Goal: Information Seeking & Learning: Learn about a topic

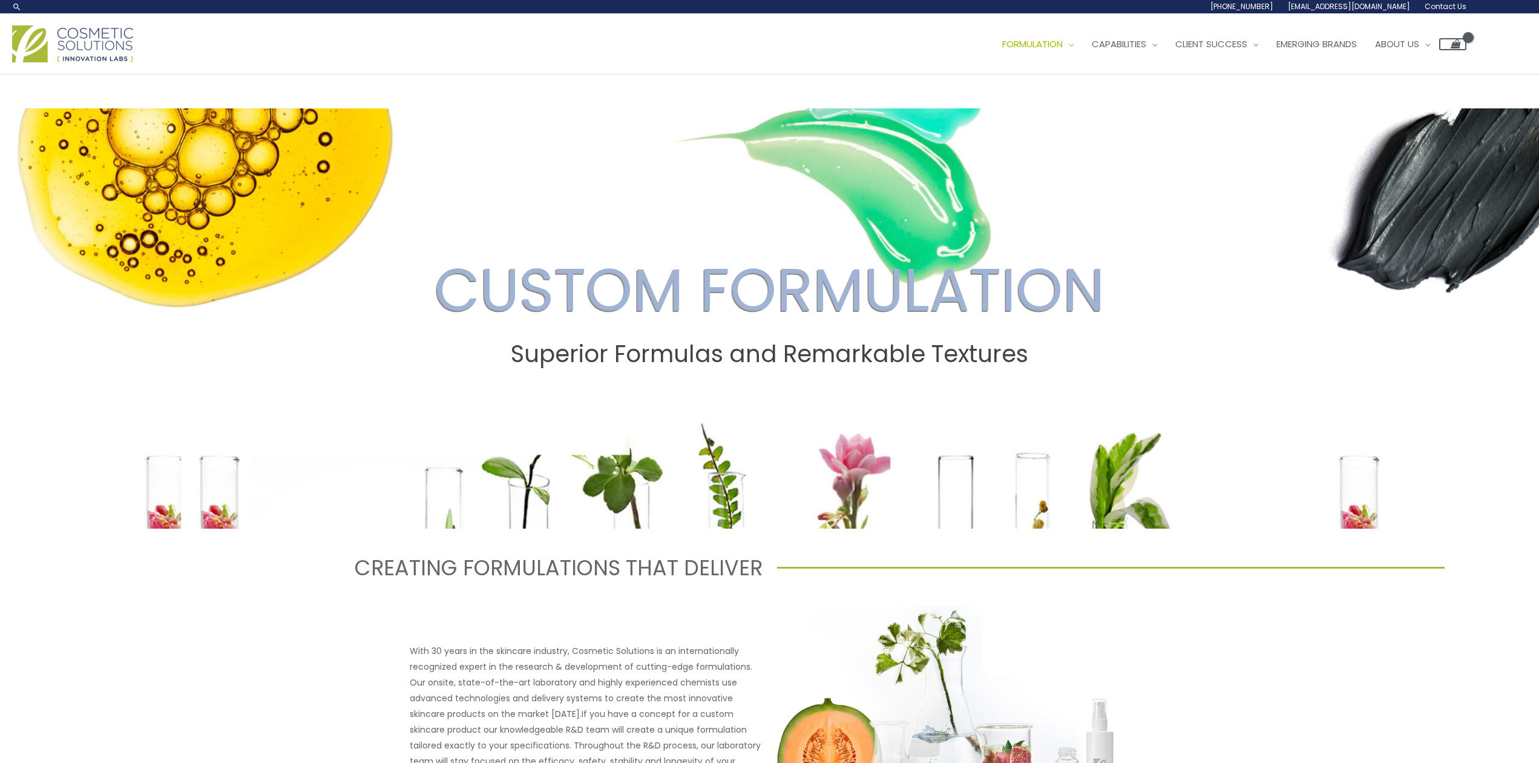
click at [120, 49] on img at bounding box center [72, 43] width 121 height 37
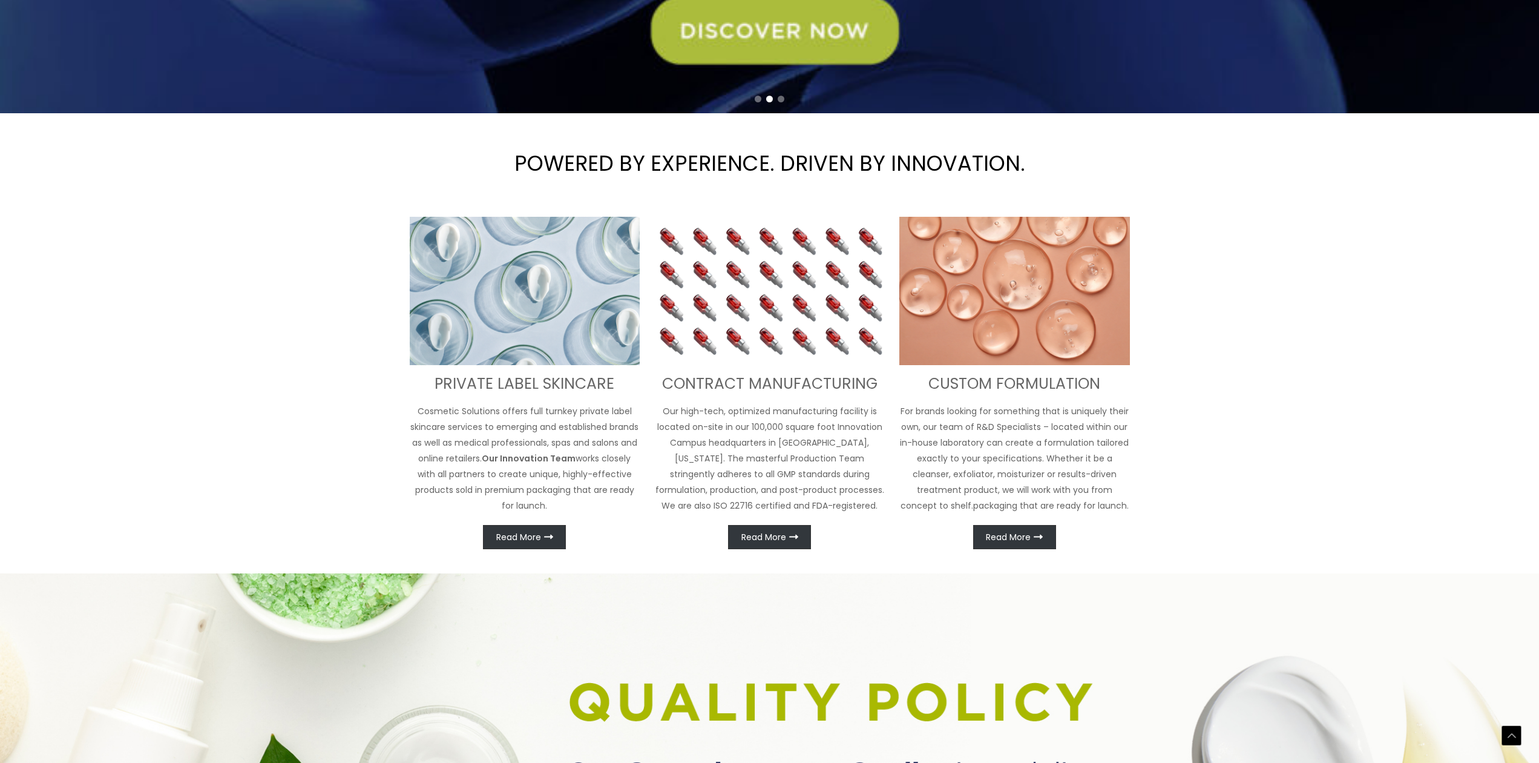
scroll to position [548, 0]
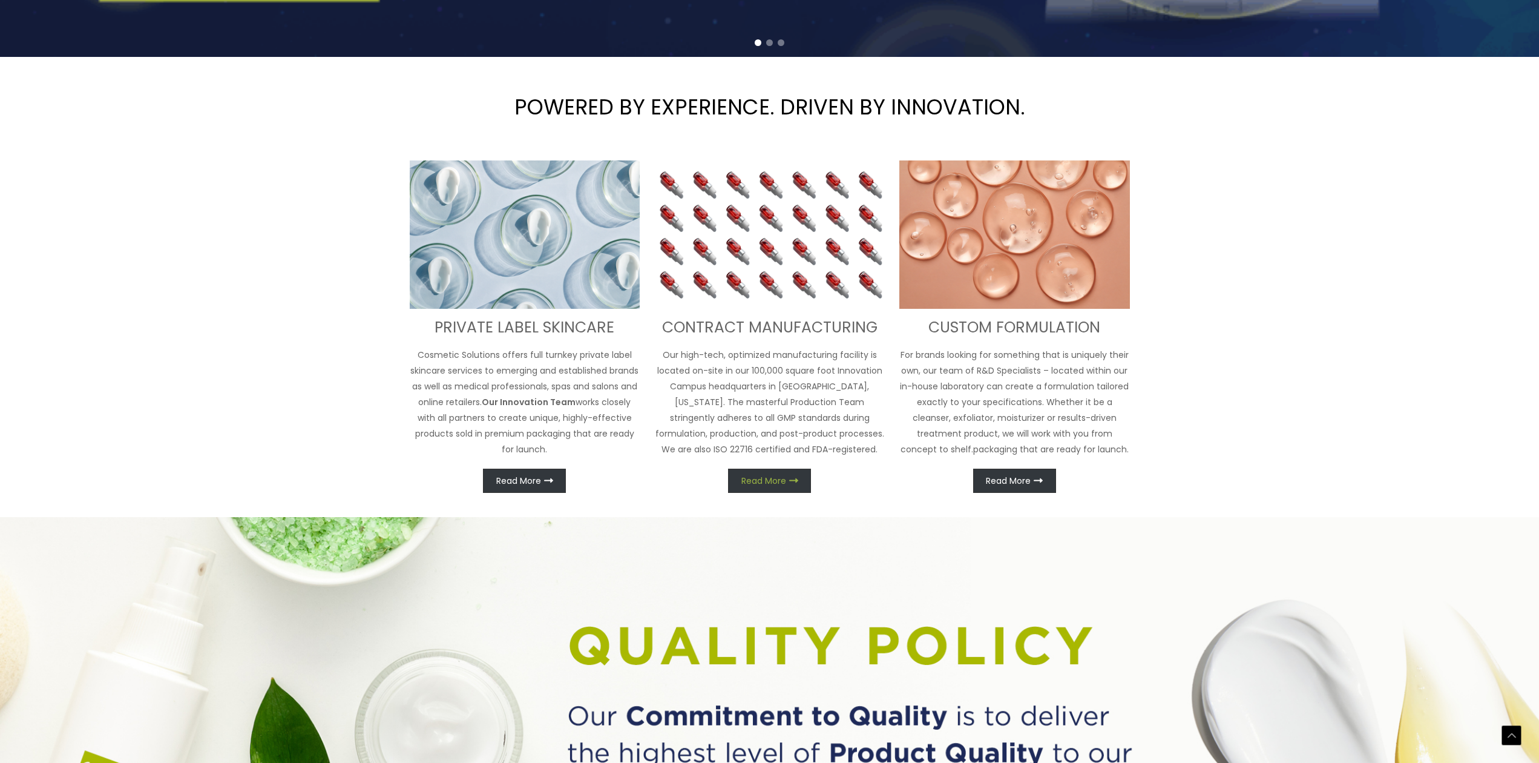
click at [762, 478] on span "Read More" at bounding box center [763, 480] width 45 height 8
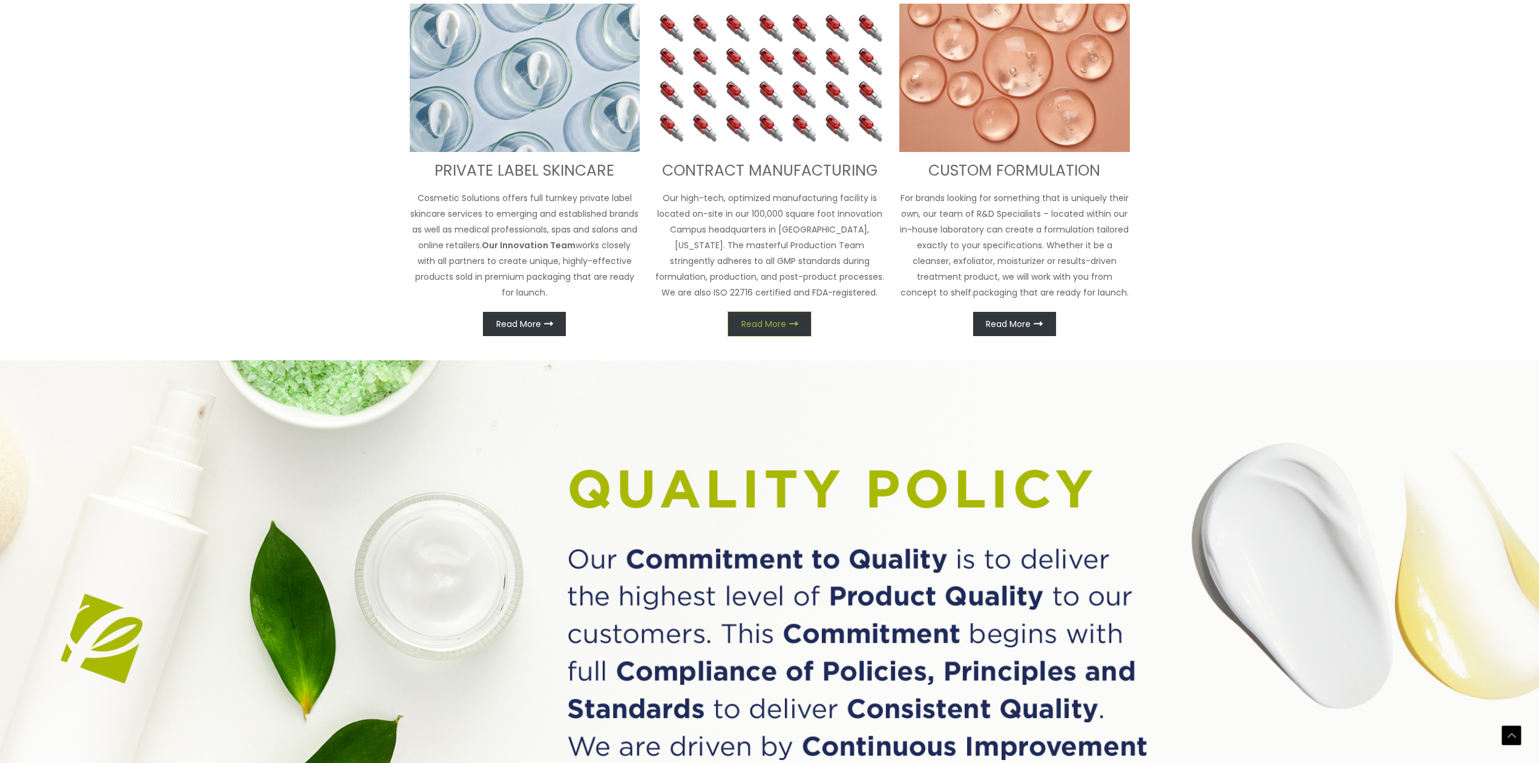
scroll to position [735, 0]
click at [790, 317] on link "Read More" at bounding box center [769, 323] width 83 height 24
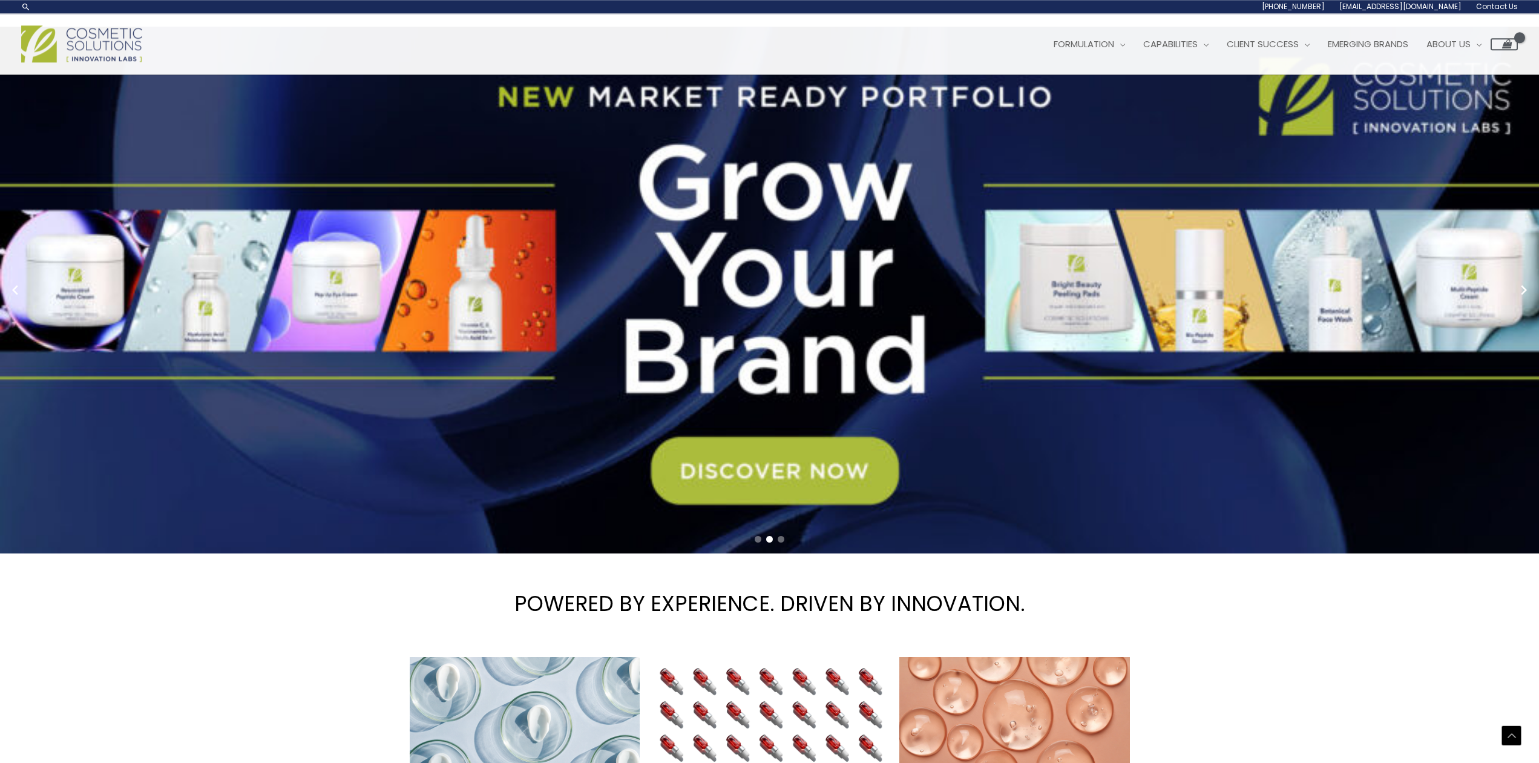
scroll to position [0, 0]
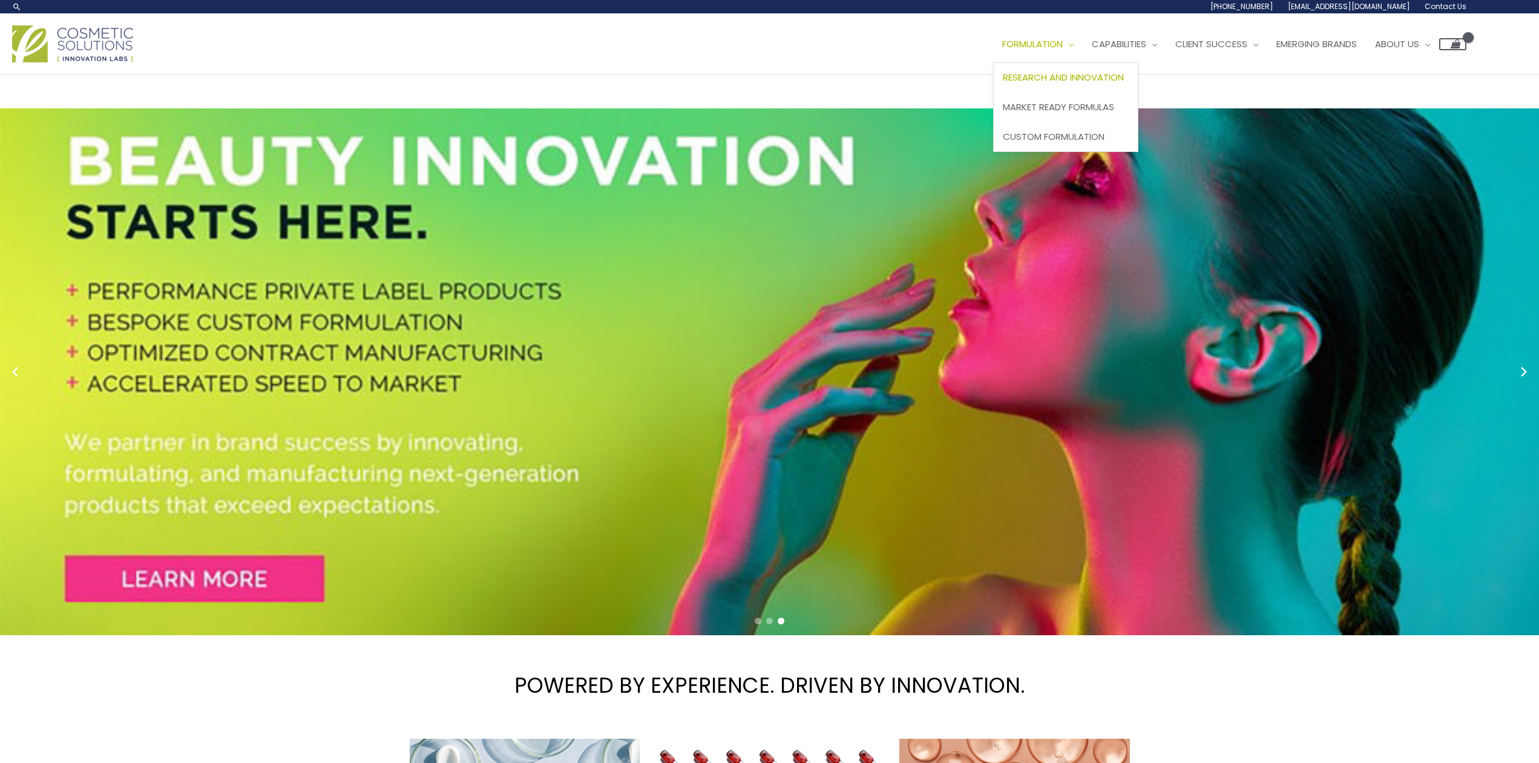
click at [1055, 79] on span "Research and Innovation" at bounding box center [1063, 77] width 121 height 13
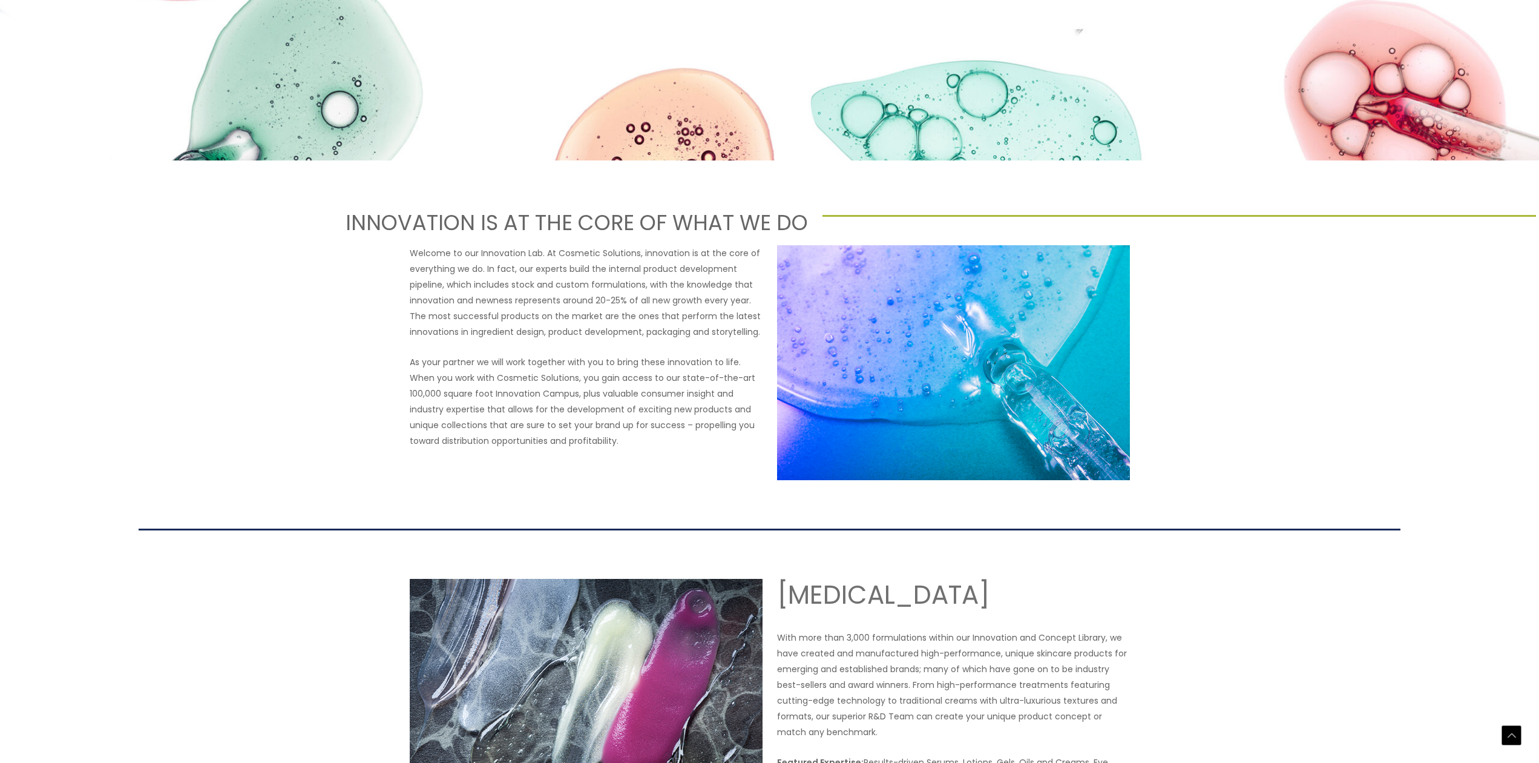
click at [1488, 226] on div at bounding box center [1180, 223] width 714 height 16
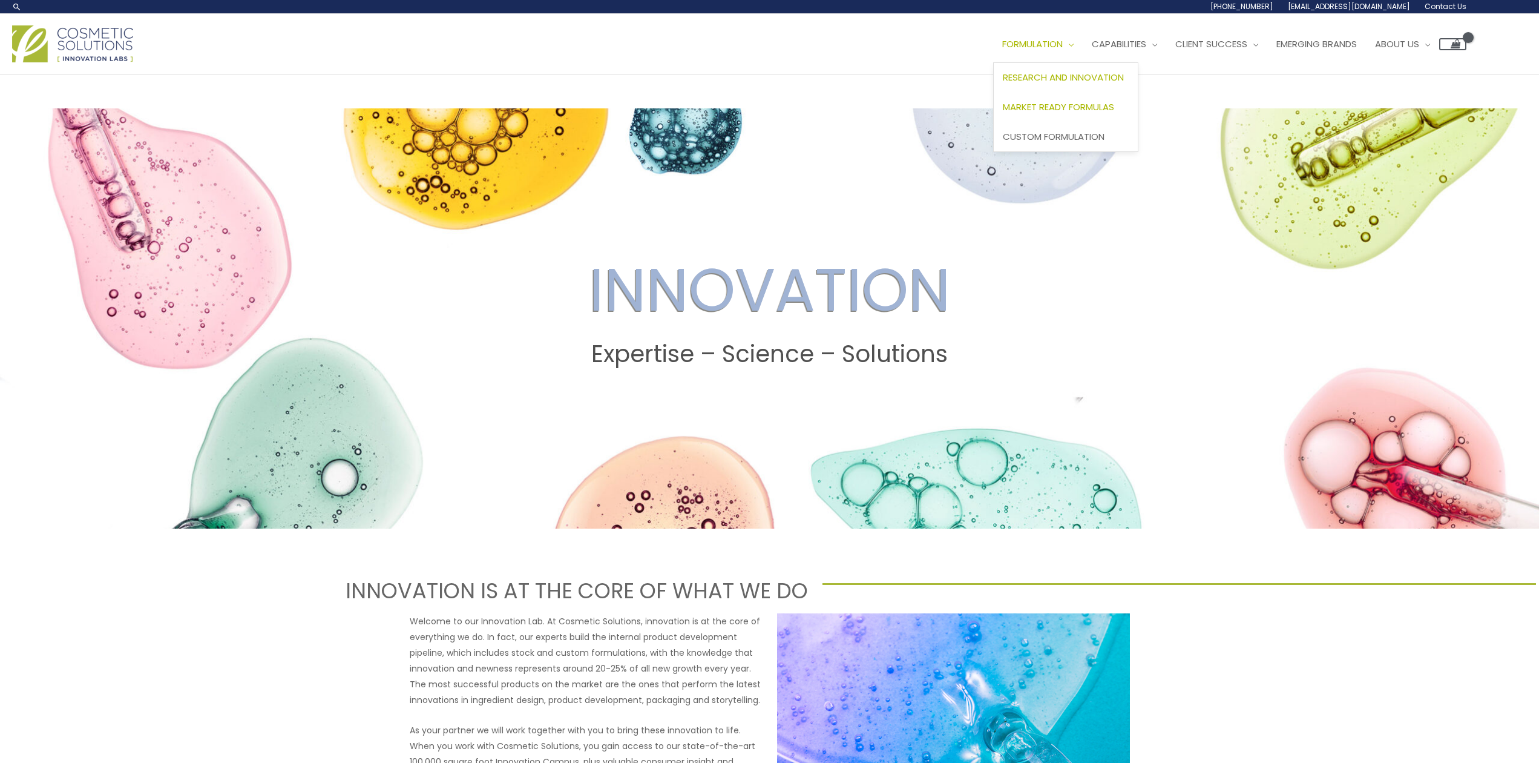
click at [1065, 104] on span "Market Ready Formulas" at bounding box center [1058, 106] width 111 height 13
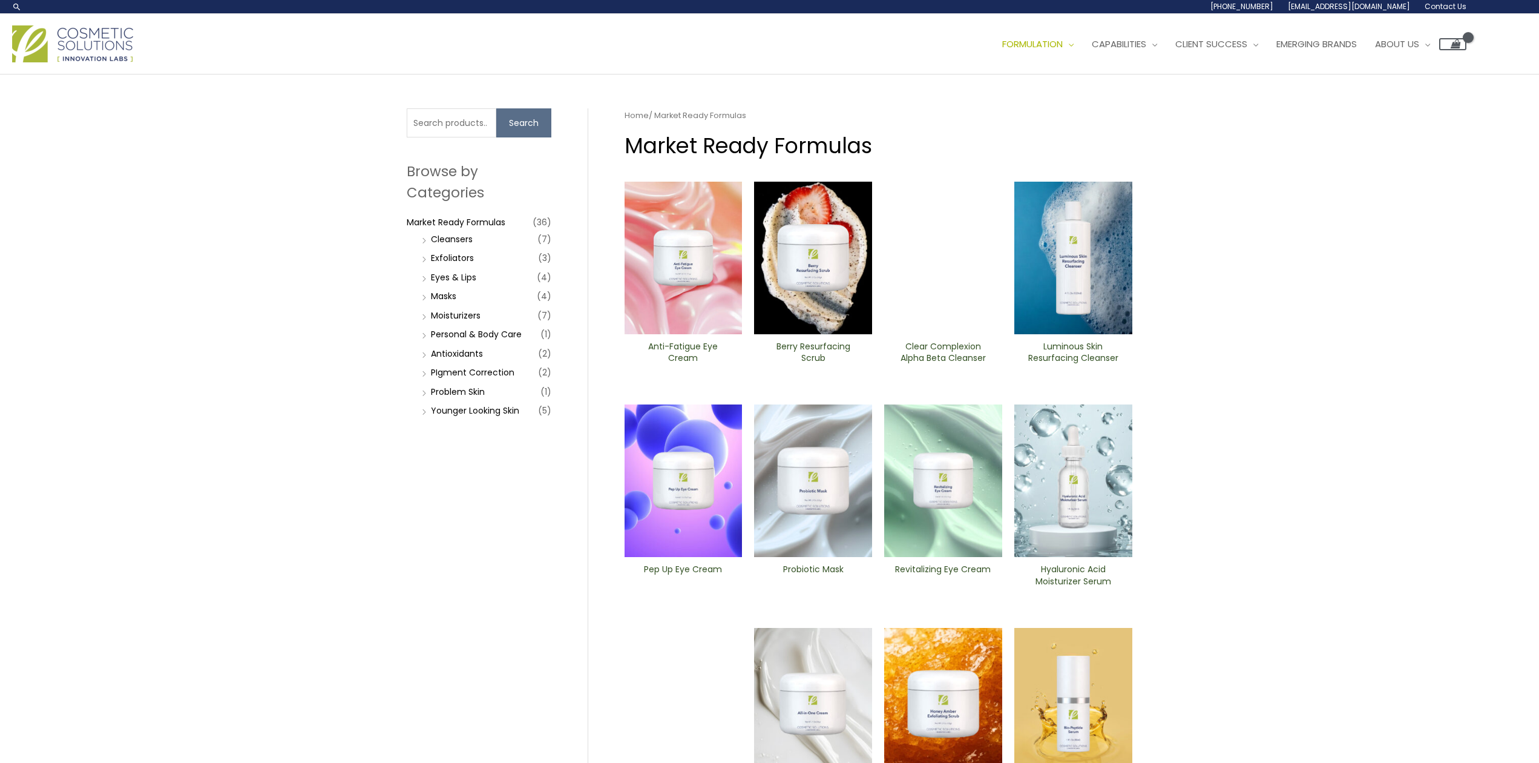
click at [1492, 77] on div "Search for: Search Browse by Categories Market Ready Formulas (36) Cleansers (7…" at bounding box center [769, 497] width 1539 height 846
click at [364, 246] on div "Search for: Search Browse by Categories Market Ready Formulas (36) Cleansers (7…" at bounding box center [769, 497] width 1539 height 846
click at [424, 238] on li "Cleansers (7)" at bounding box center [485, 239] width 133 height 17
click at [438, 240] on link "Cleansers" at bounding box center [452, 239] width 42 height 12
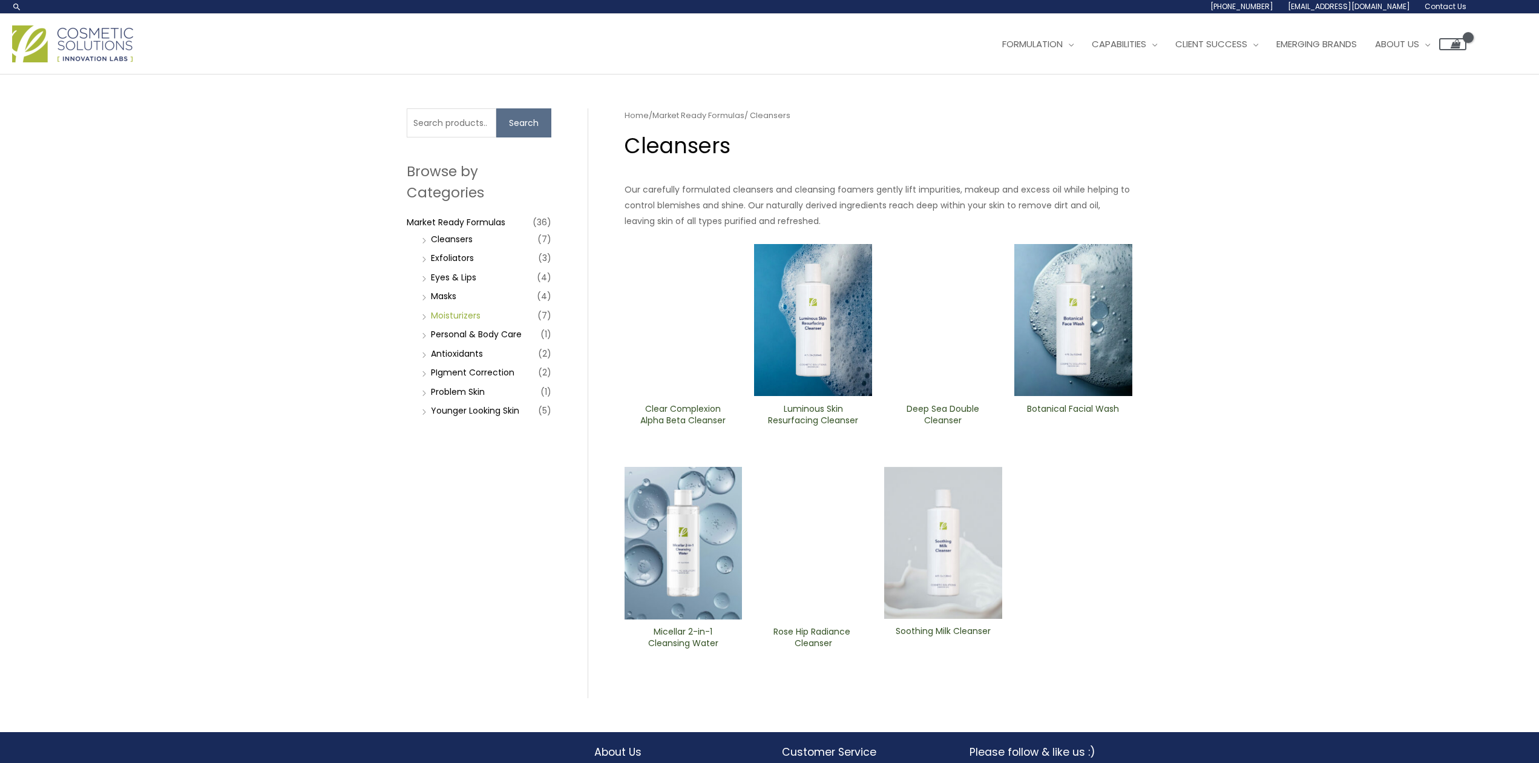
click at [459, 314] on link "Moisturizers" at bounding box center [456, 315] width 50 height 12
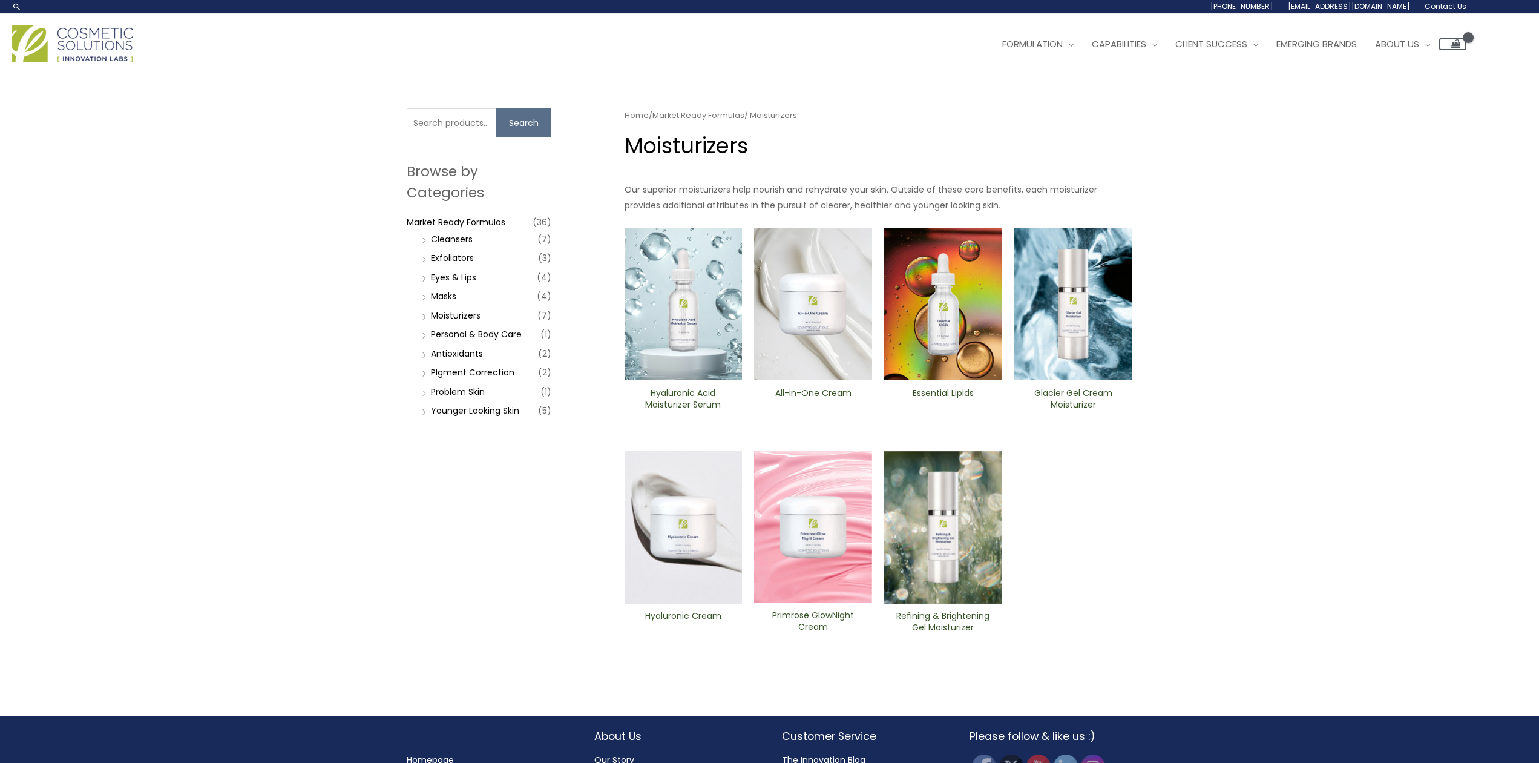
click at [789, 429] on li "All-in-One ​Cream" at bounding box center [813, 329] width 118 height 202
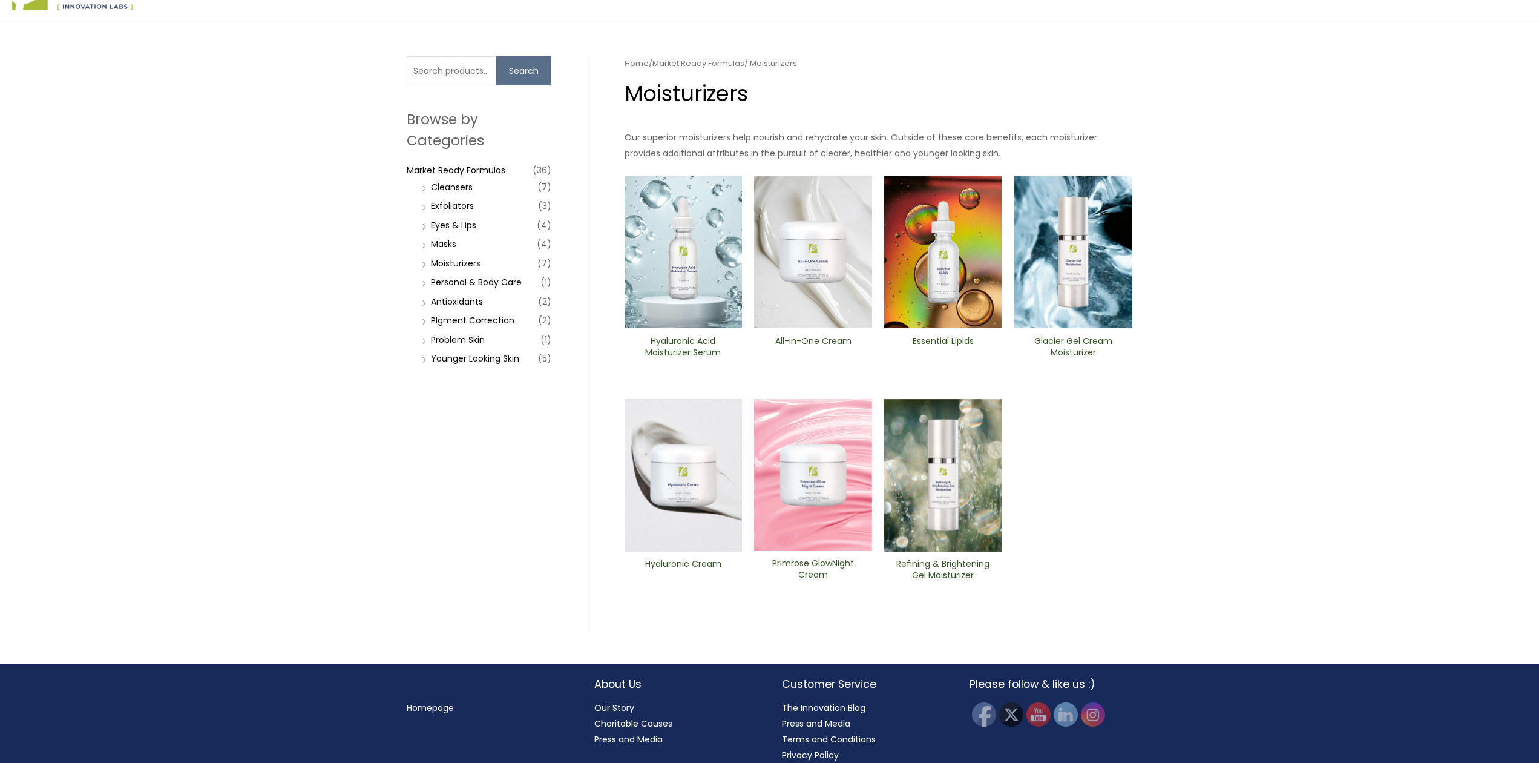
scroll to position [62, 0]
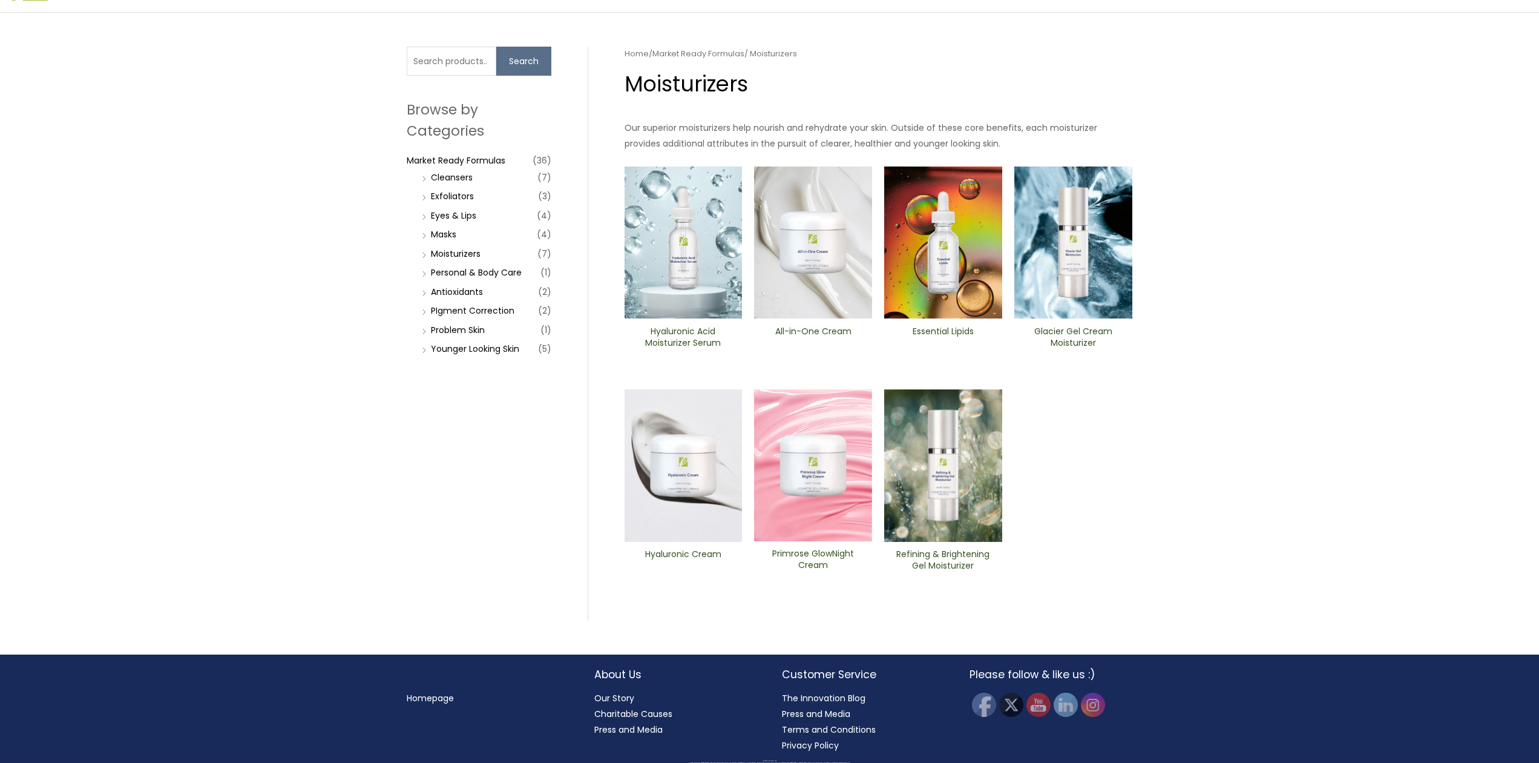
click at [1108, 413] on ul "Hyaluronic Acid Moisturizer Serum All-in-One ​Cream Essential Lipids Glacier Ge…" at bounding box center [879, 388] width 508 height 445
click at [1112, 469] on ul "Hyaluronic Acid Moisturizer Serum All-in-One ​Cream Essential Lipids Glacier Ge…" at bounding box center [879, 388] width 508 height 445
click at [424, 256] on li "Moisturizers (7)" at bounding box center [485, 253] width 133 height 17
click at [783, 360] on li "All-in-One ​Cream" at bounding box center [813, 267] width 118 height 202
click at [792, 333] on h2 "All-in-One ​Cream" at bounding box center [812, 337] width 97 height 23
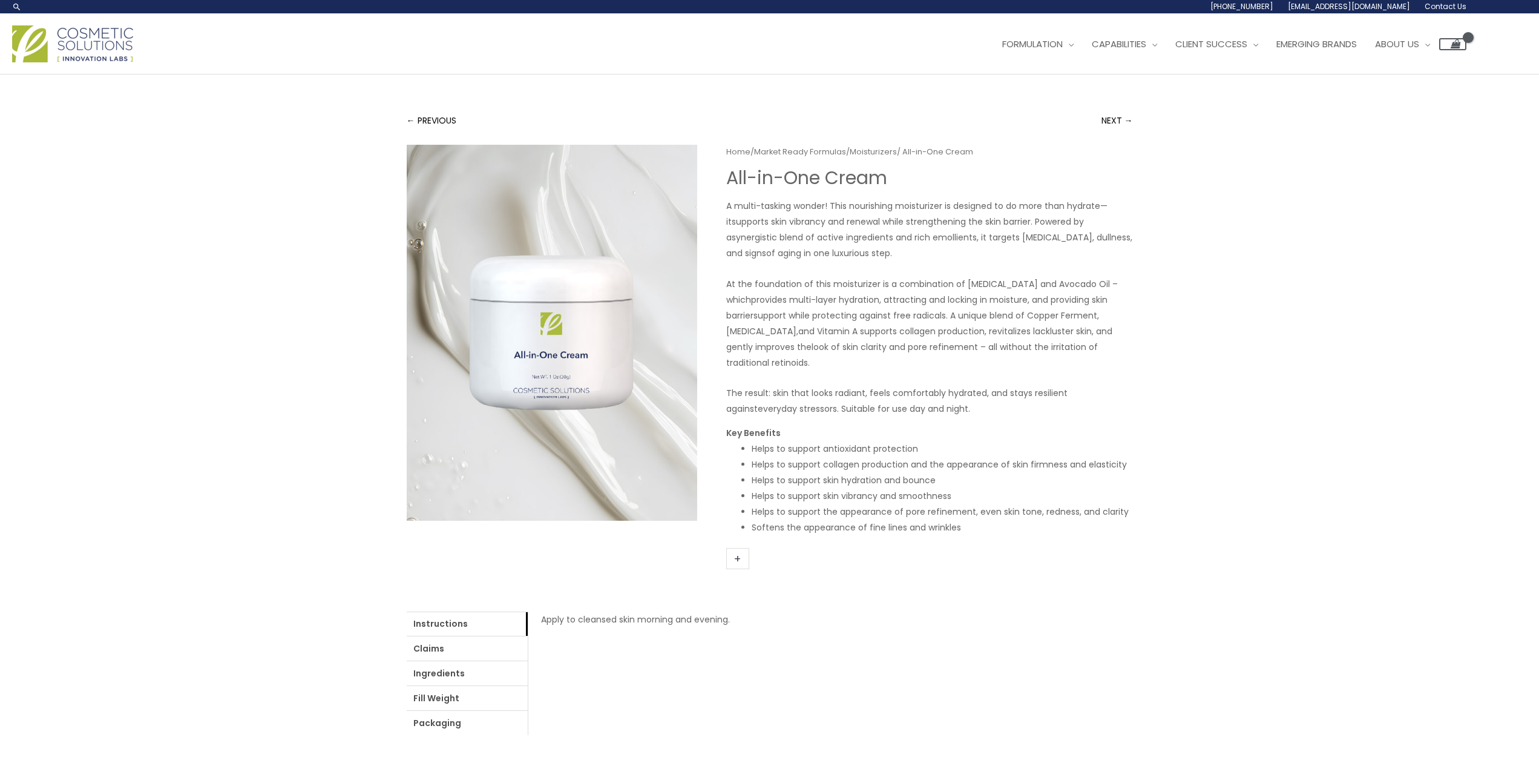
scroll to position [183, 0]
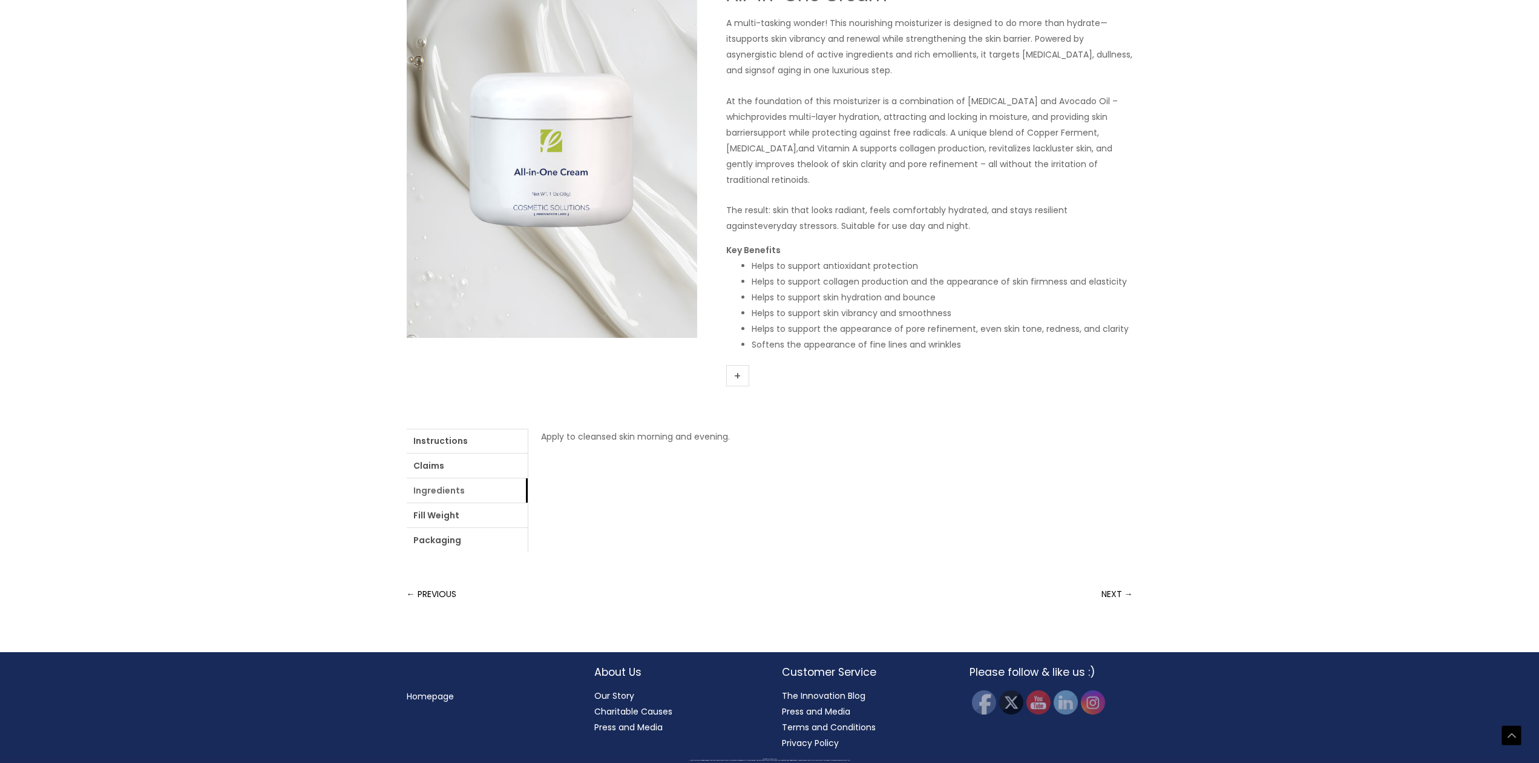
click at [440, 492] on link "Ingredients" at bounding box center [467, 490] width 121 height 24
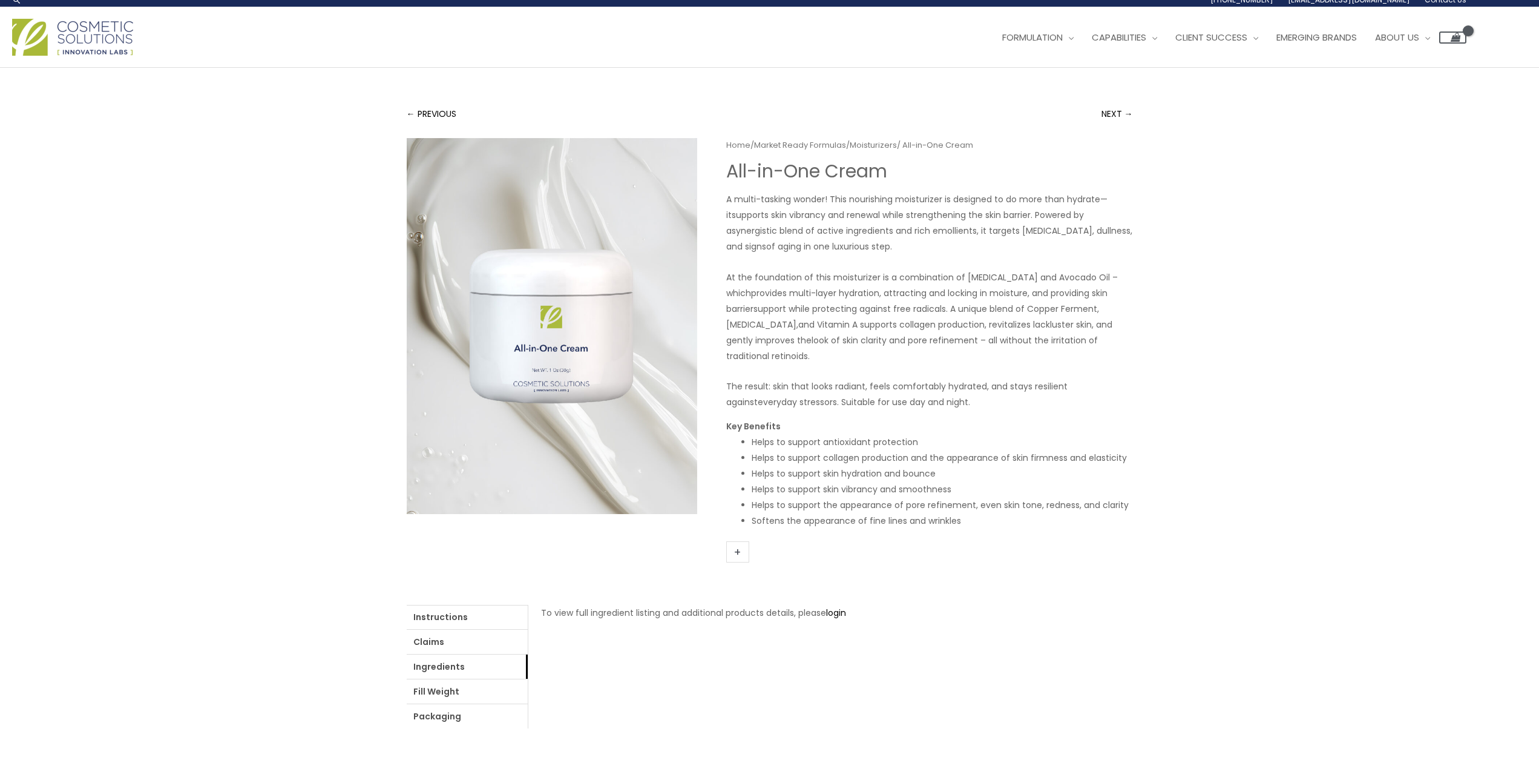
scroll to position [0, 0]
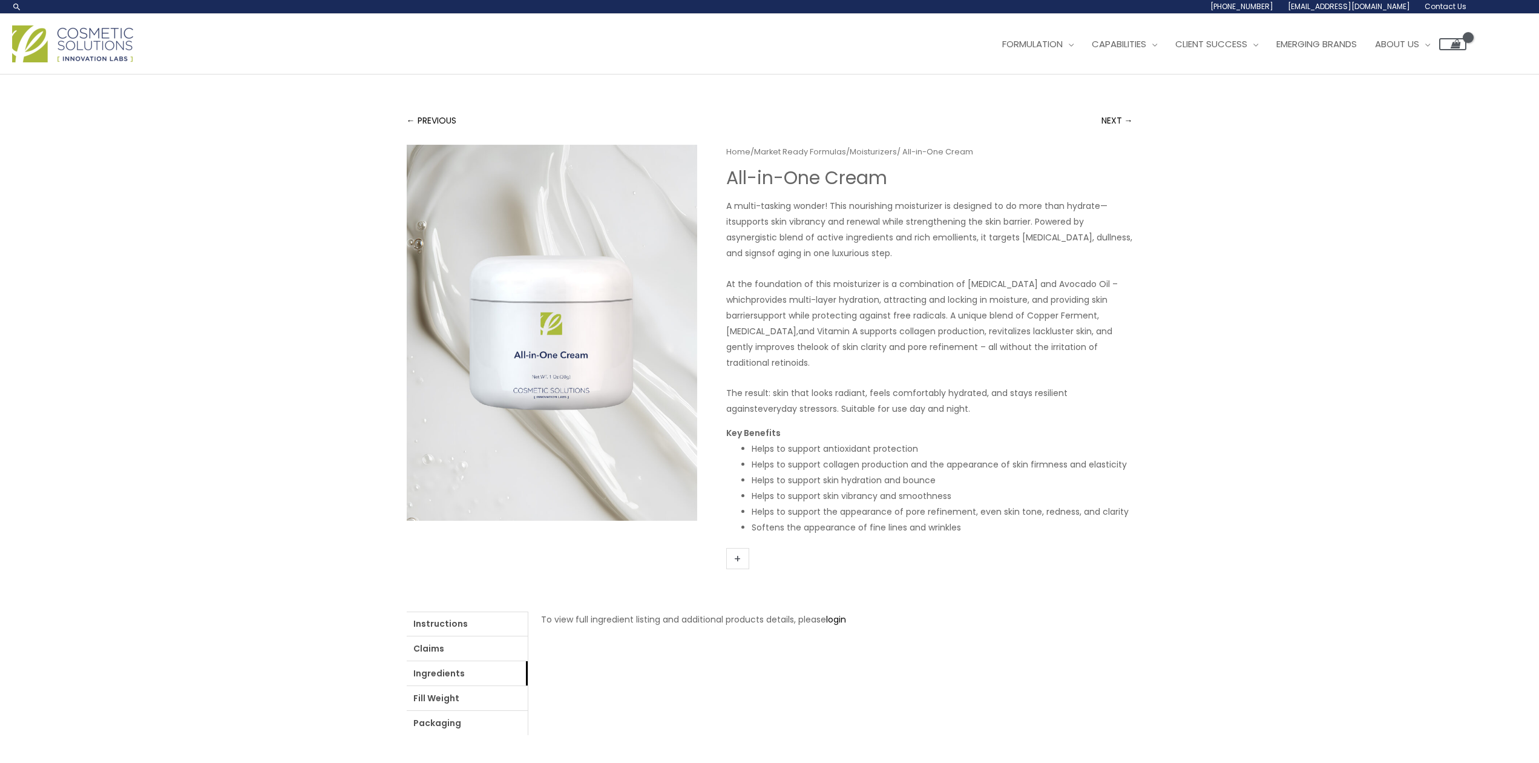
click at [1033, 415] on p "The result: skin that looks radiant, feels comfortably hydrated, and stays resi…" at bounding box center [929, 400] width 407 height 31
click at [441, 649] on link "Claims" at bounding box center [467, 648] width 121 height 24
click at [800, 666] on li "Regional Compliance: United States, Canada" at bounding box center [843, 666] width 554 height 16
click at [1154, 356] on div "← PREVIOUS NEXT → Home / Market Ready Formulas / Moisturizers / All-in-One ​Cre…" at bounding box center [769, 454] width 1539 height 760
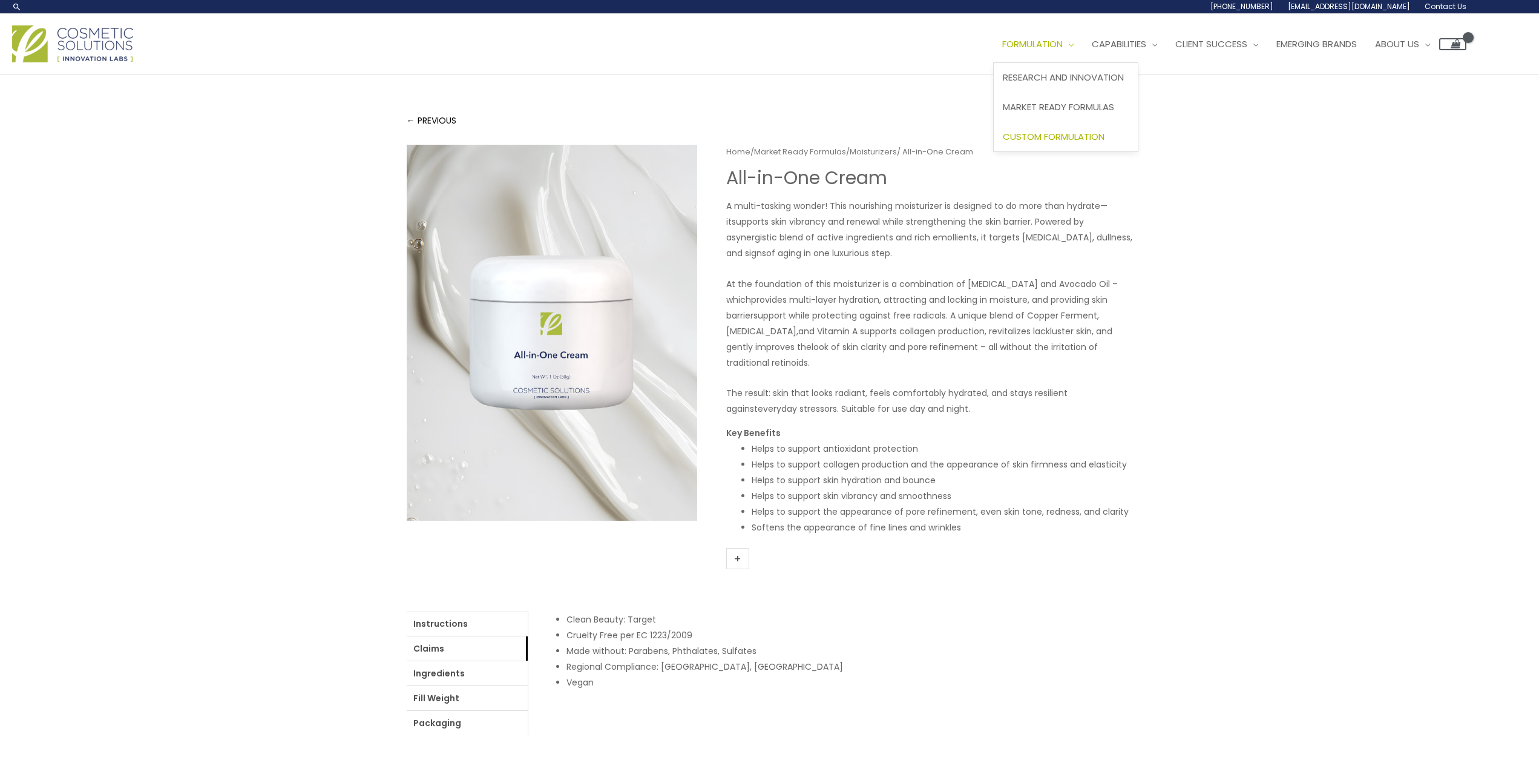
click at [1049, 139] on span "Custom Formulation" at bounding box center [1054, 136] width 102 height 13
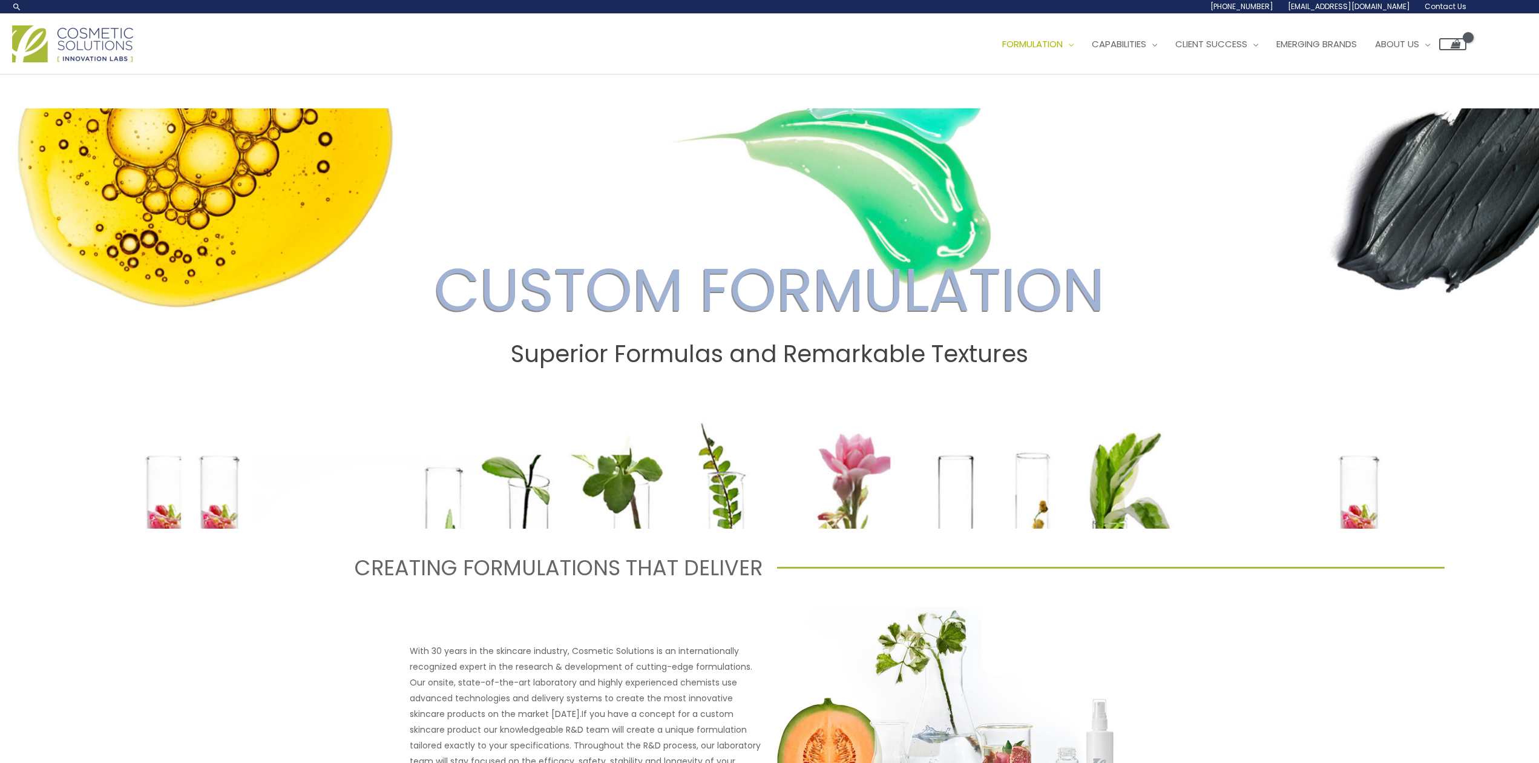
drag, startPoint x: 1499, startPoint y: 150, endPoint x: 1535, endPoint y: 134, distance: 39.3
click at [1499, 149] on span at bounding box center [769, 318] width 1539 height 420
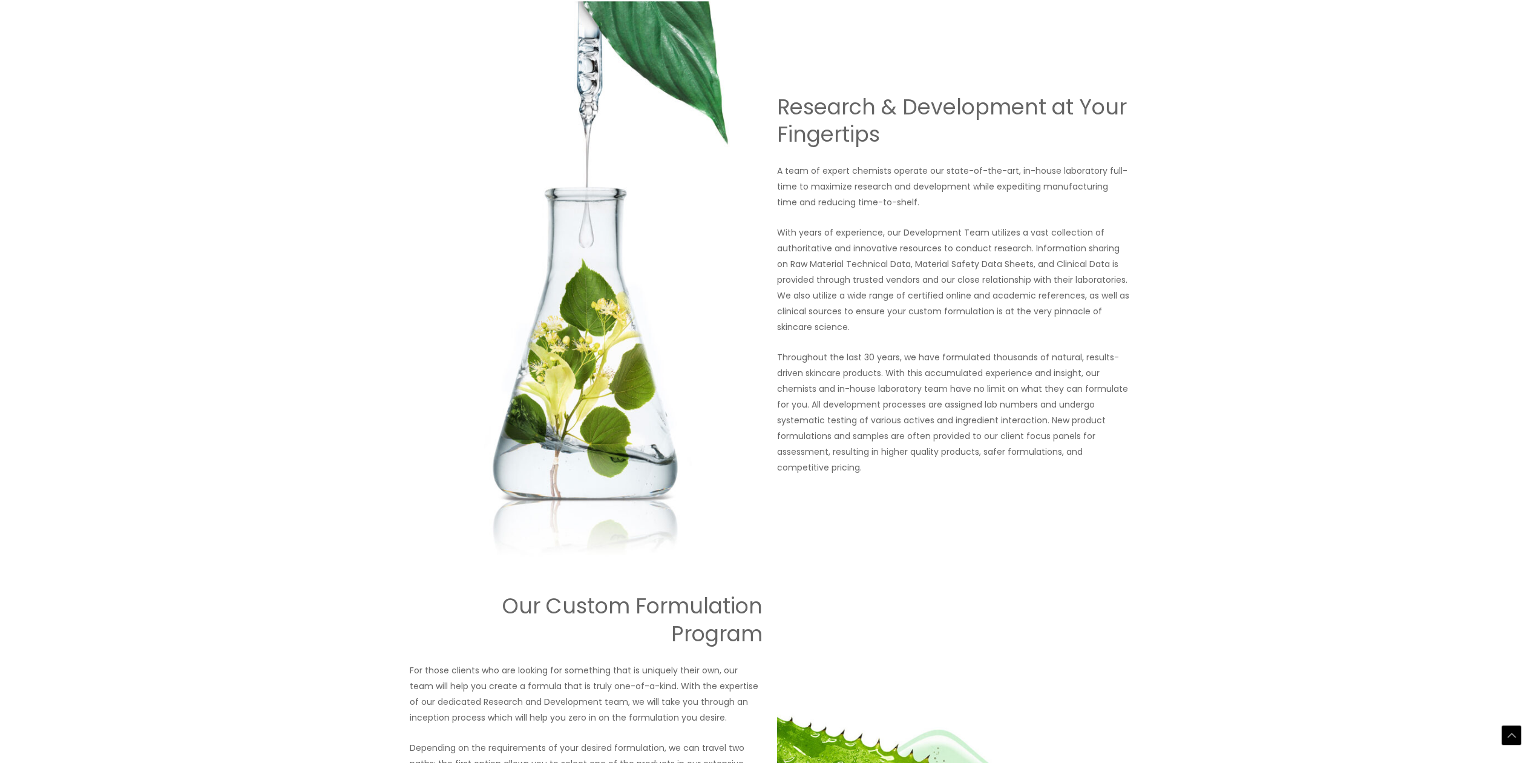
scroll to position [881, 0]
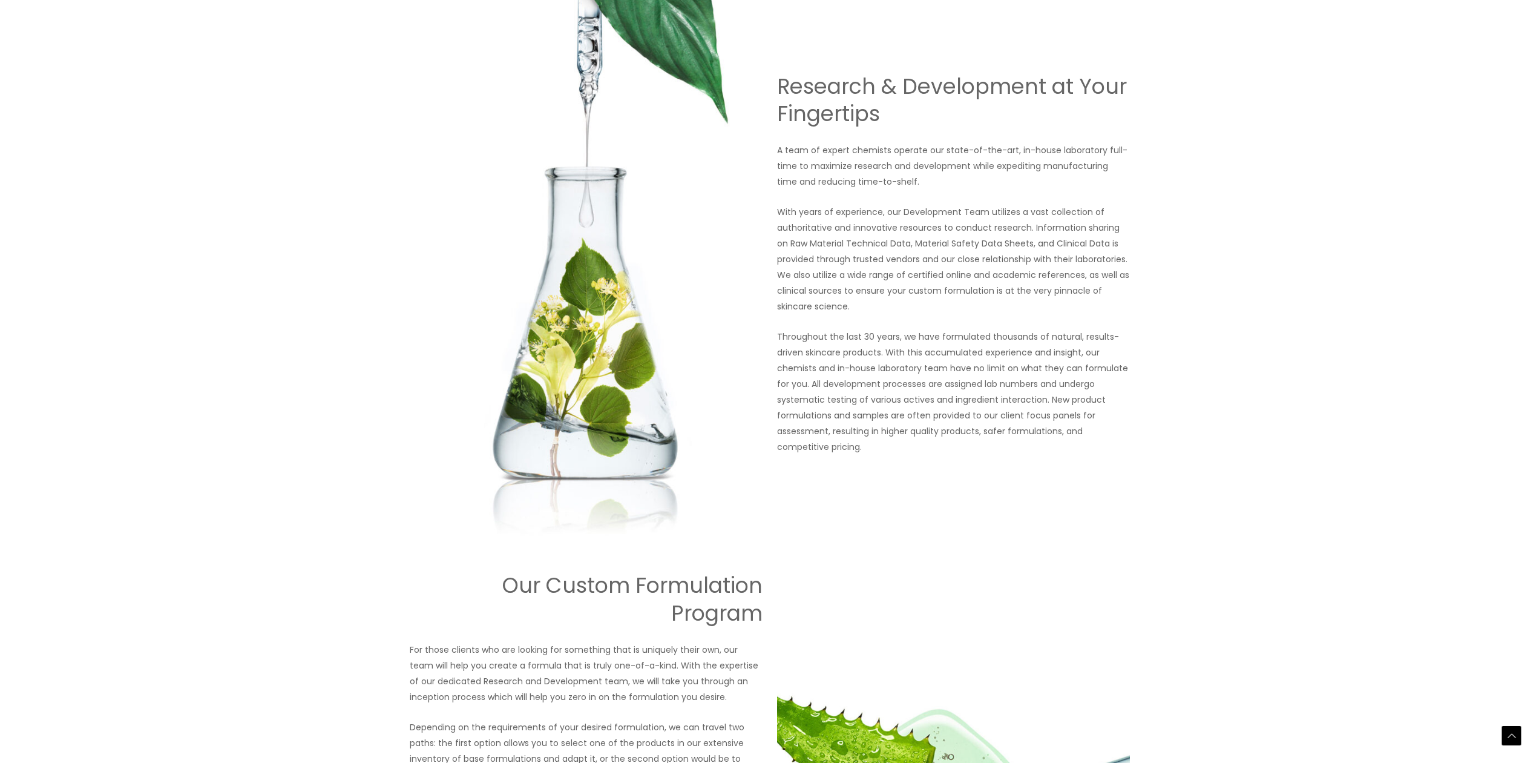
click at [1506, 416] on div "CUSTOM FORMULATION Superior Formulas and Remarkable Textures CREATING FORMULATI…" at bounding box center [769, 249] width 1539 height 2110
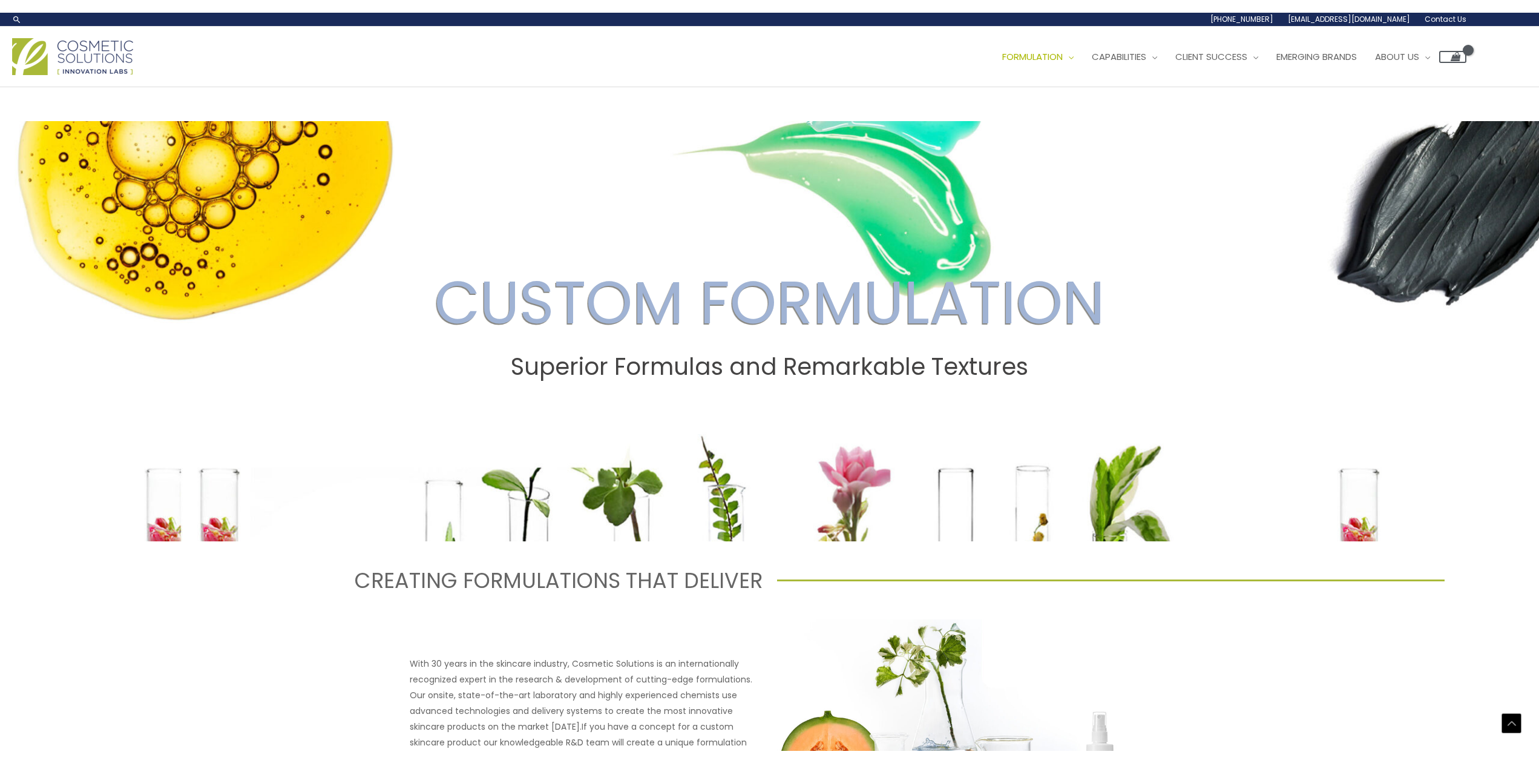
scroll to position [392, 0]
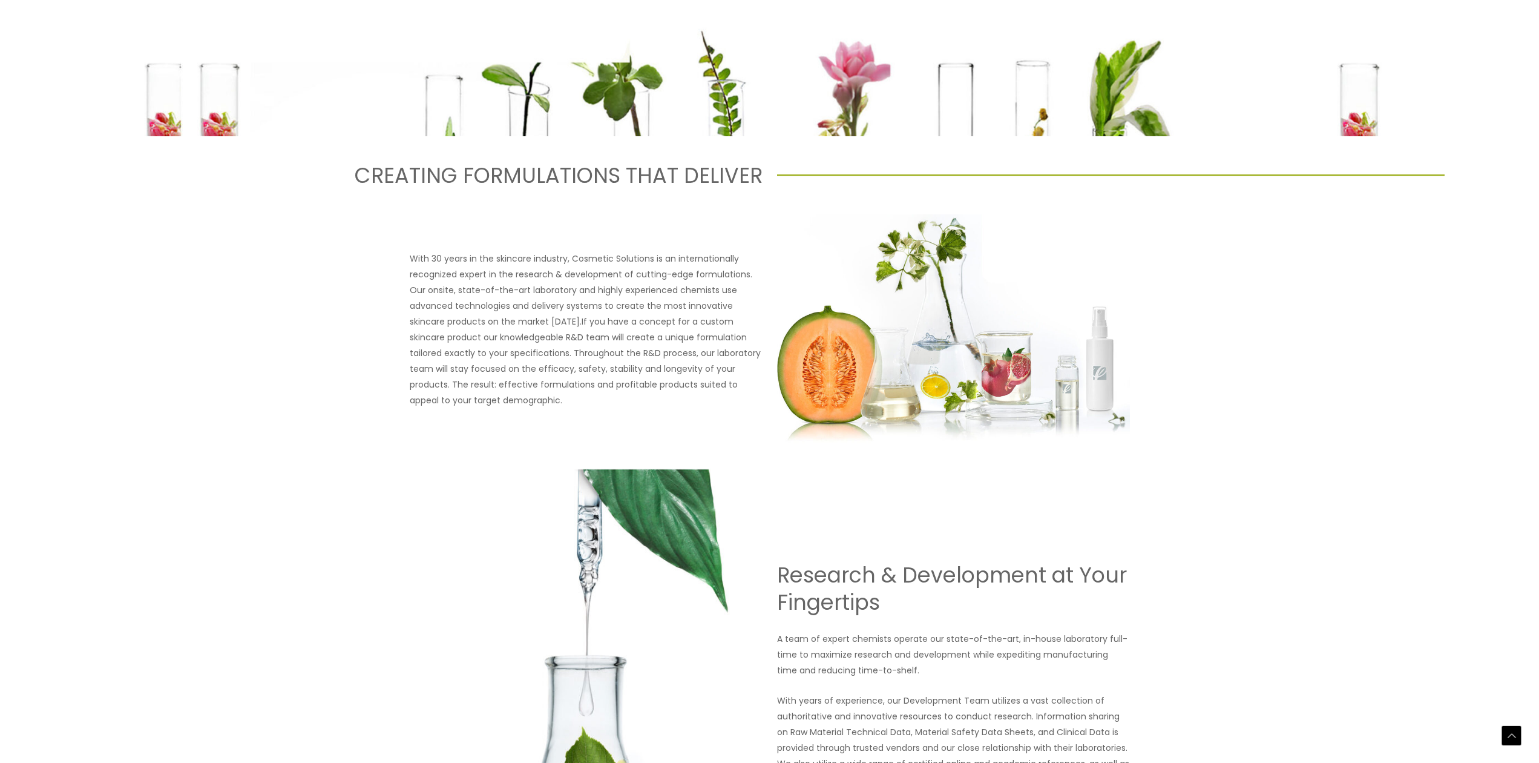
drag, startPoint x: 1374, startPoint y: 258, endPoint x: 1549, endPoint y: 240, distance: 175.2
click at [1375, 258] on div "CUSTOM FORMULATION Superior Formulas and Remarkable Textures CREATING FORMULATI…" at bounding box center [769, 737] width 1539 height 2110
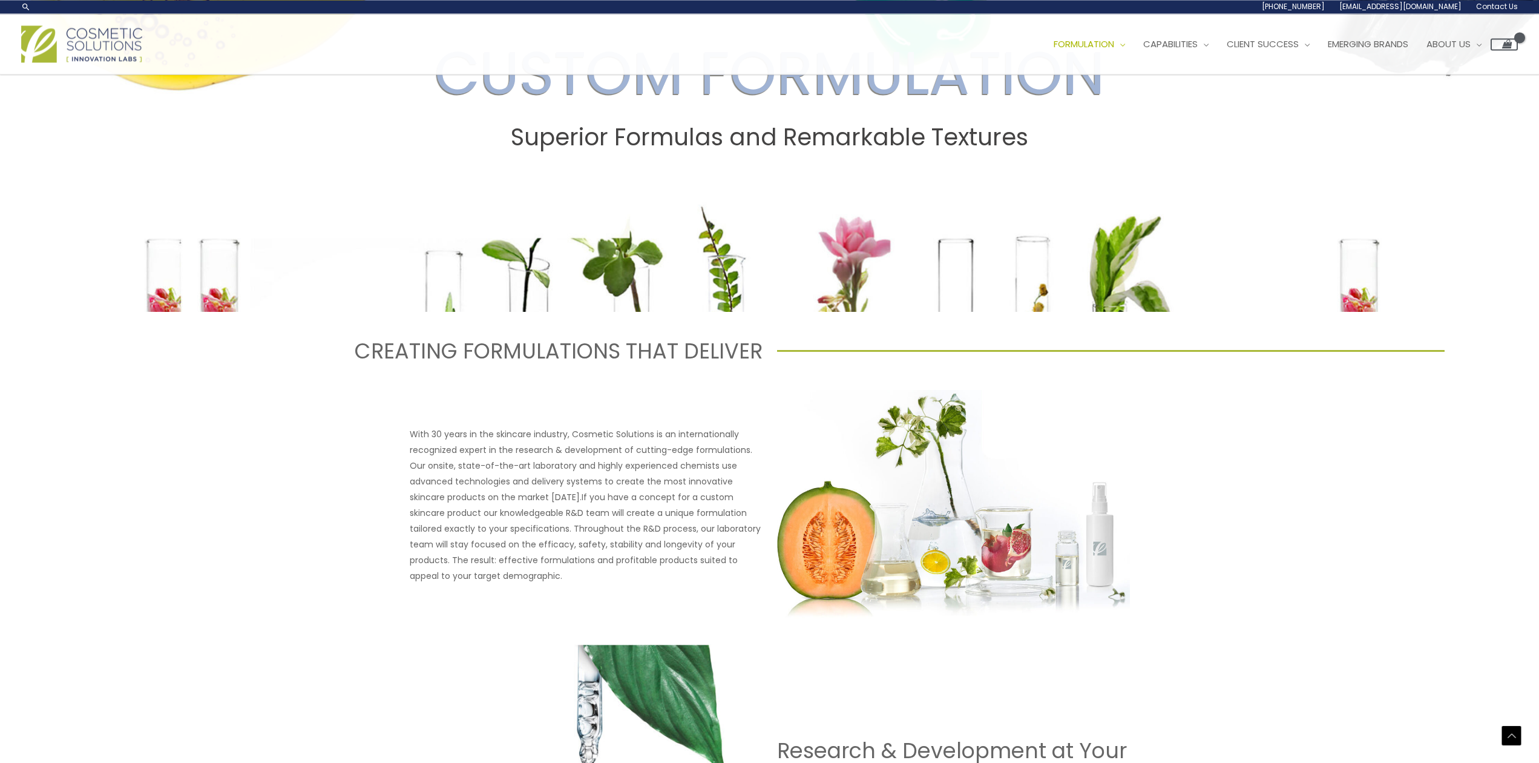
scroll to position [0, 0]
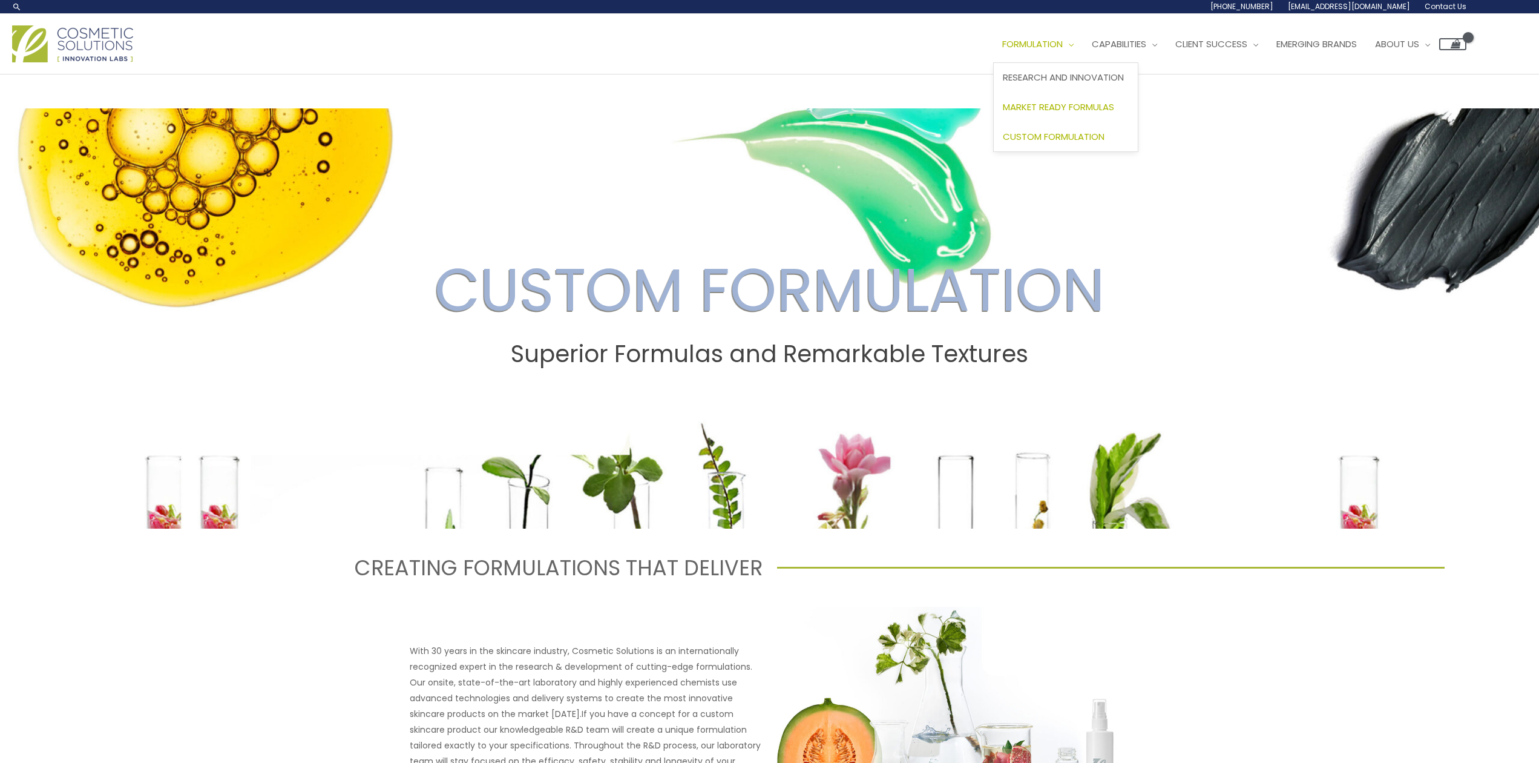
click at [1064, 111] on span "Market Ready Formulas" at bounding box center [1058, 106] width 111 height 13
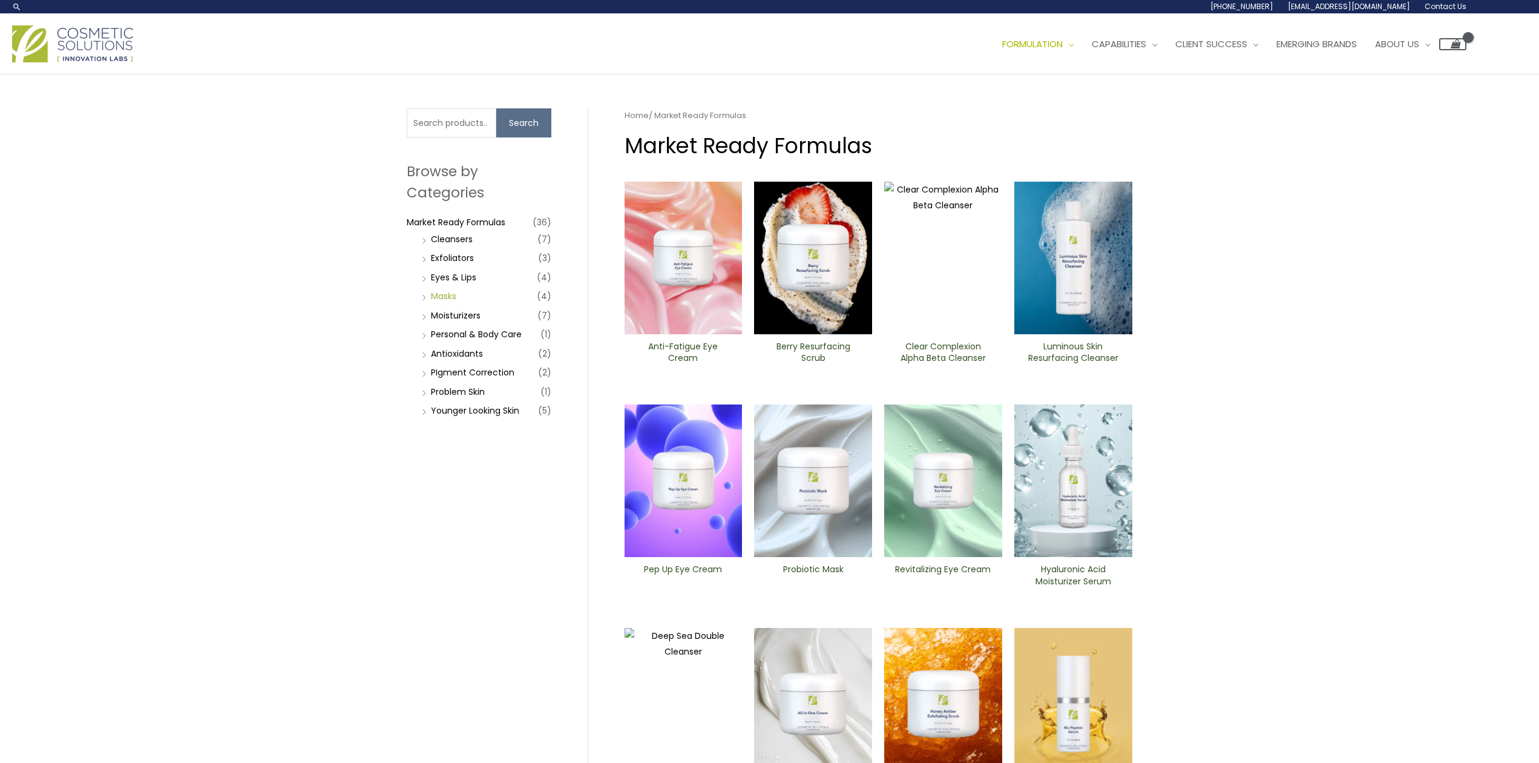
click at [440, 296] on link "Masks" at bounding box center [443, 296] width 25 height 12
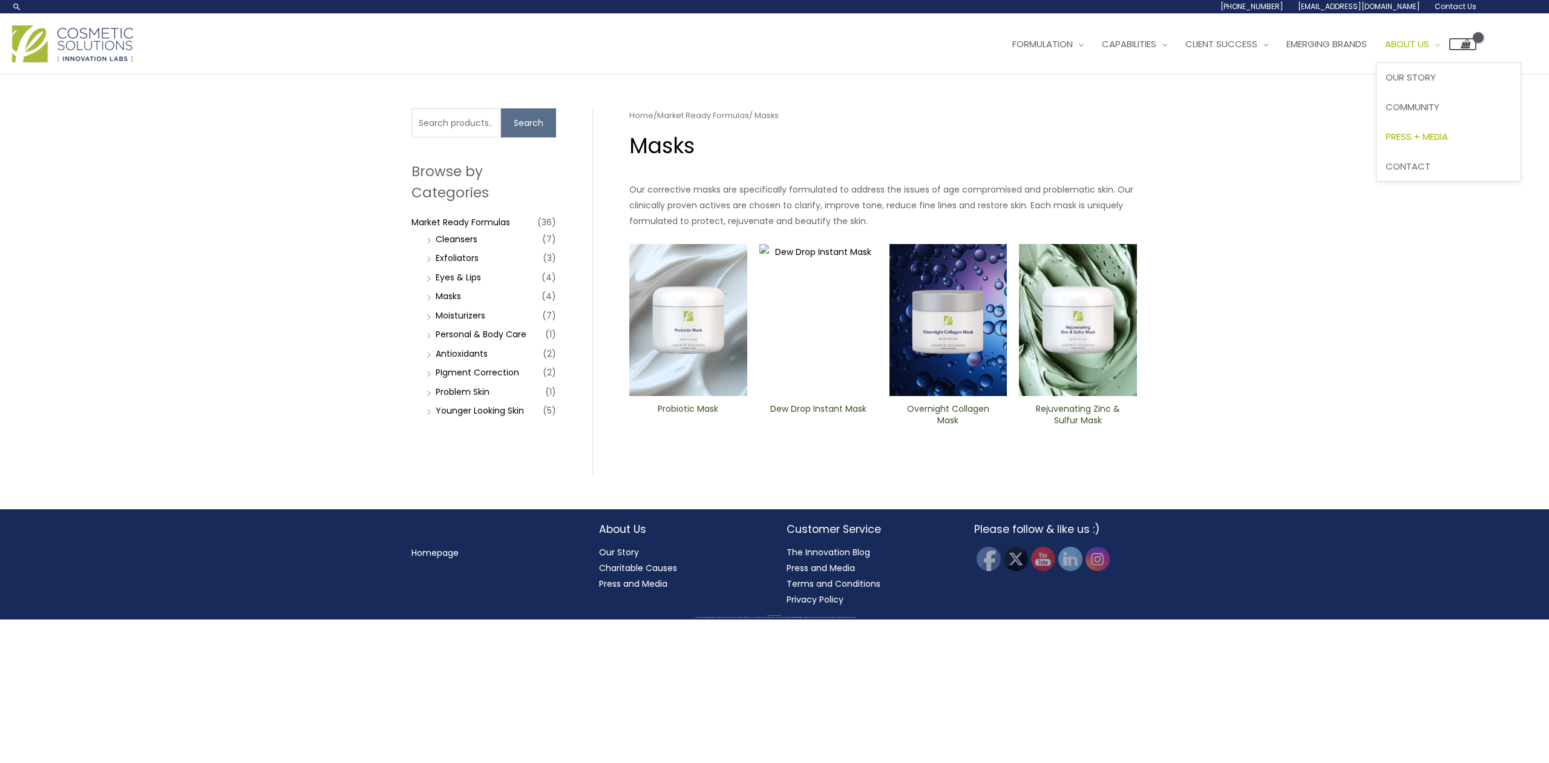
click at [1433, 135] on span "Press + Media" at bounding box center [1417, 136] width 62 height 13
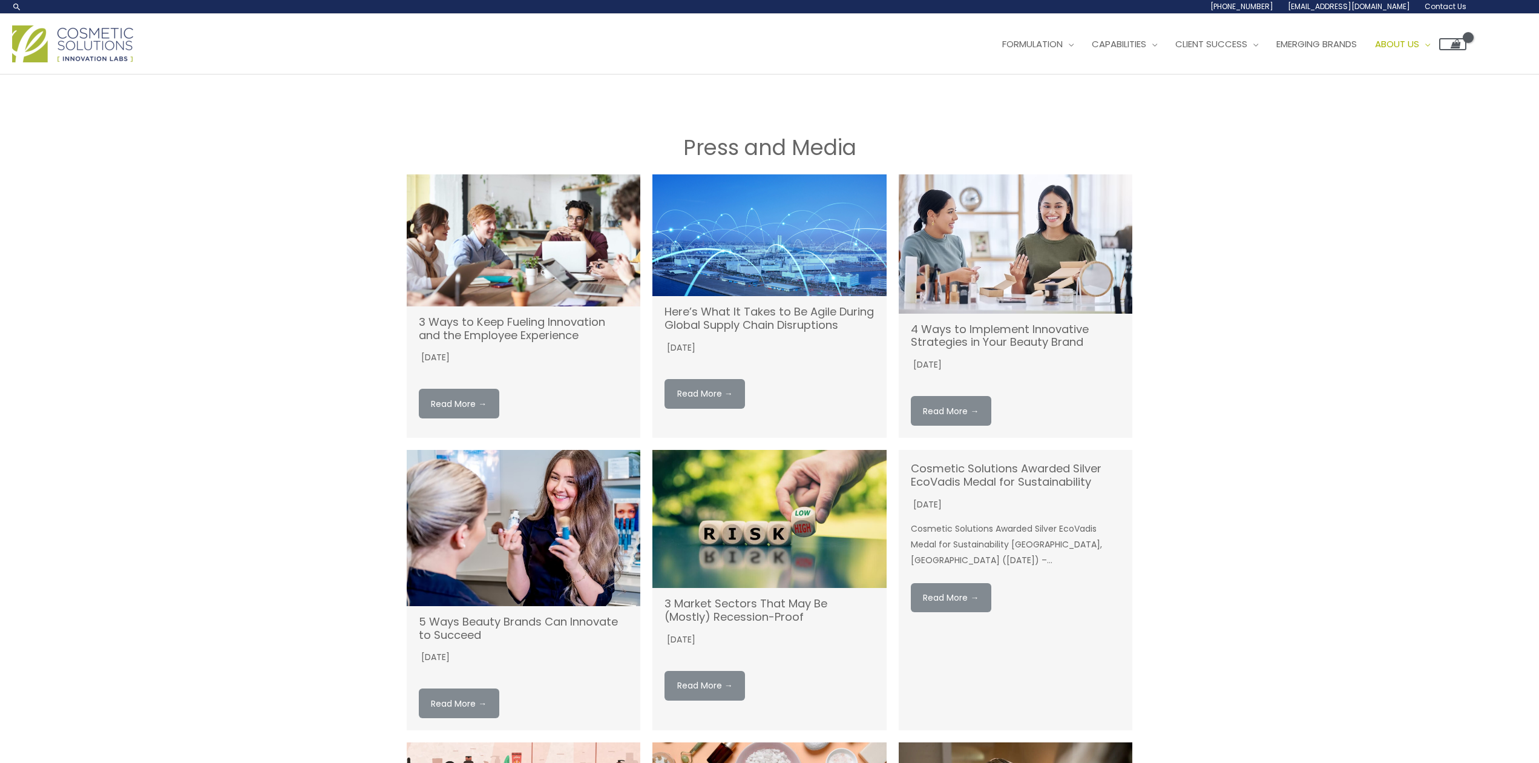
click at [103, 44] on img at bounding box center [72, 43] width 121 height 37
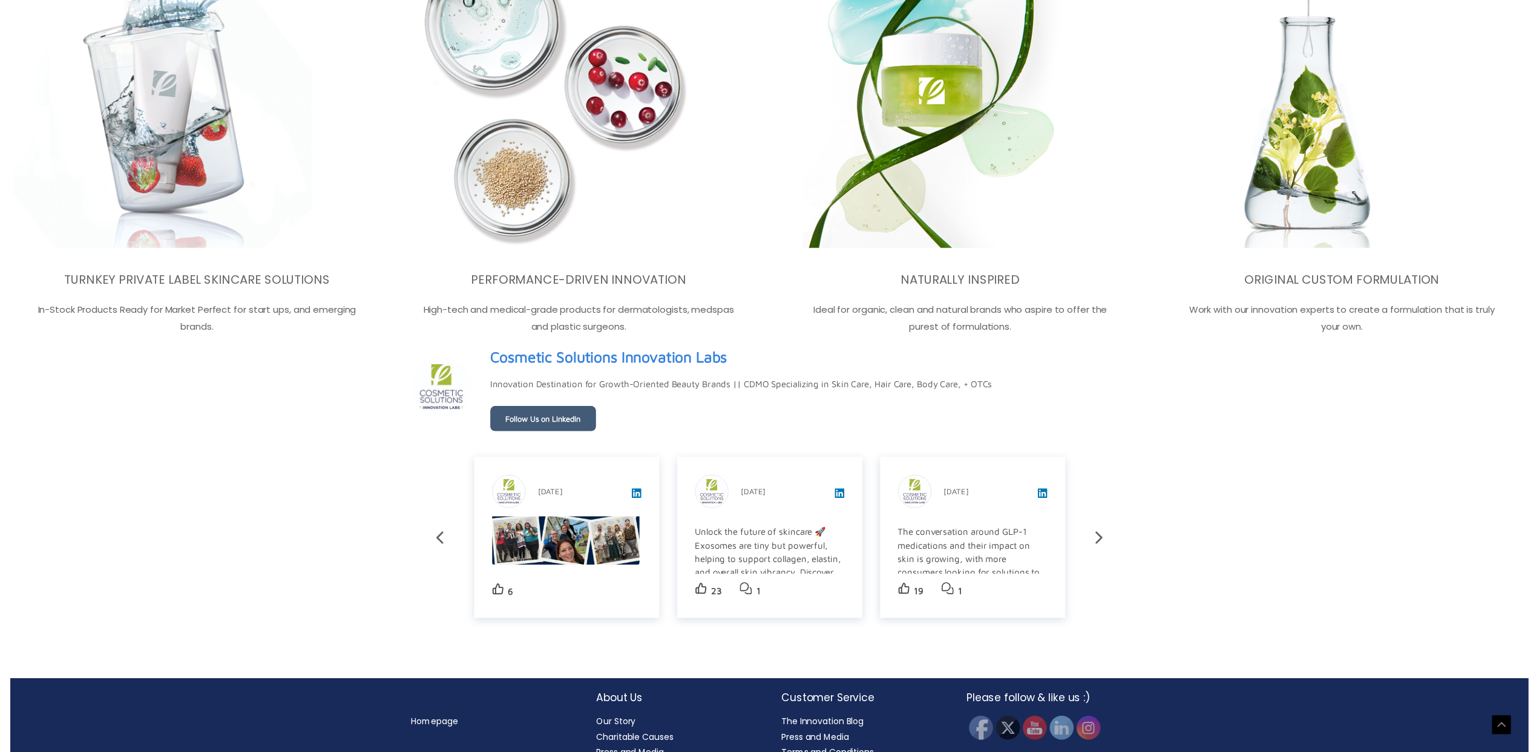
scroll to position [377, 0]
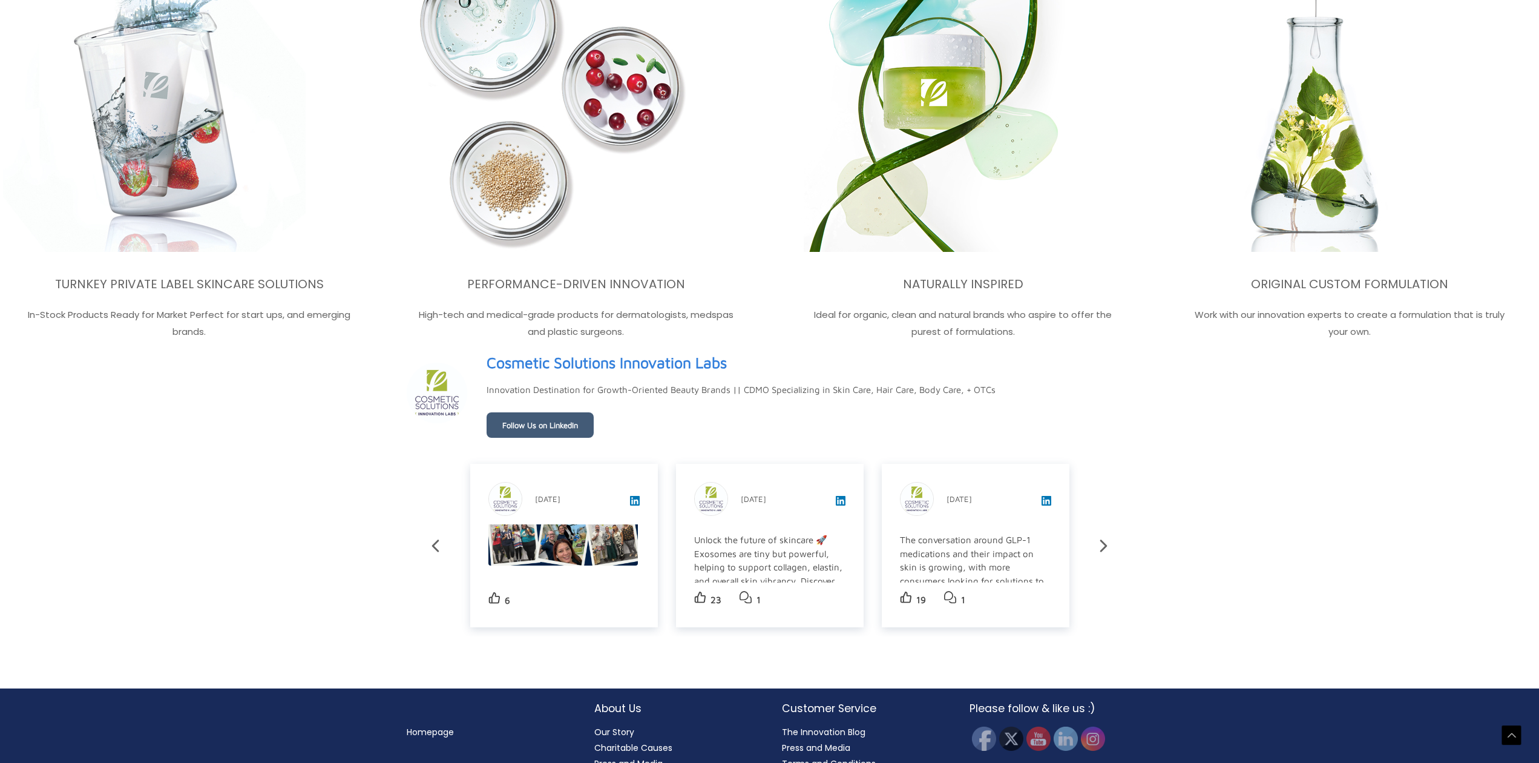
click at [627, 612] on div "Cosmetic Solutions Innovation Labs [DATE] What a week! Our team at Cosmetic Sol…" at bounding box center [564, 545] width 188 height 163
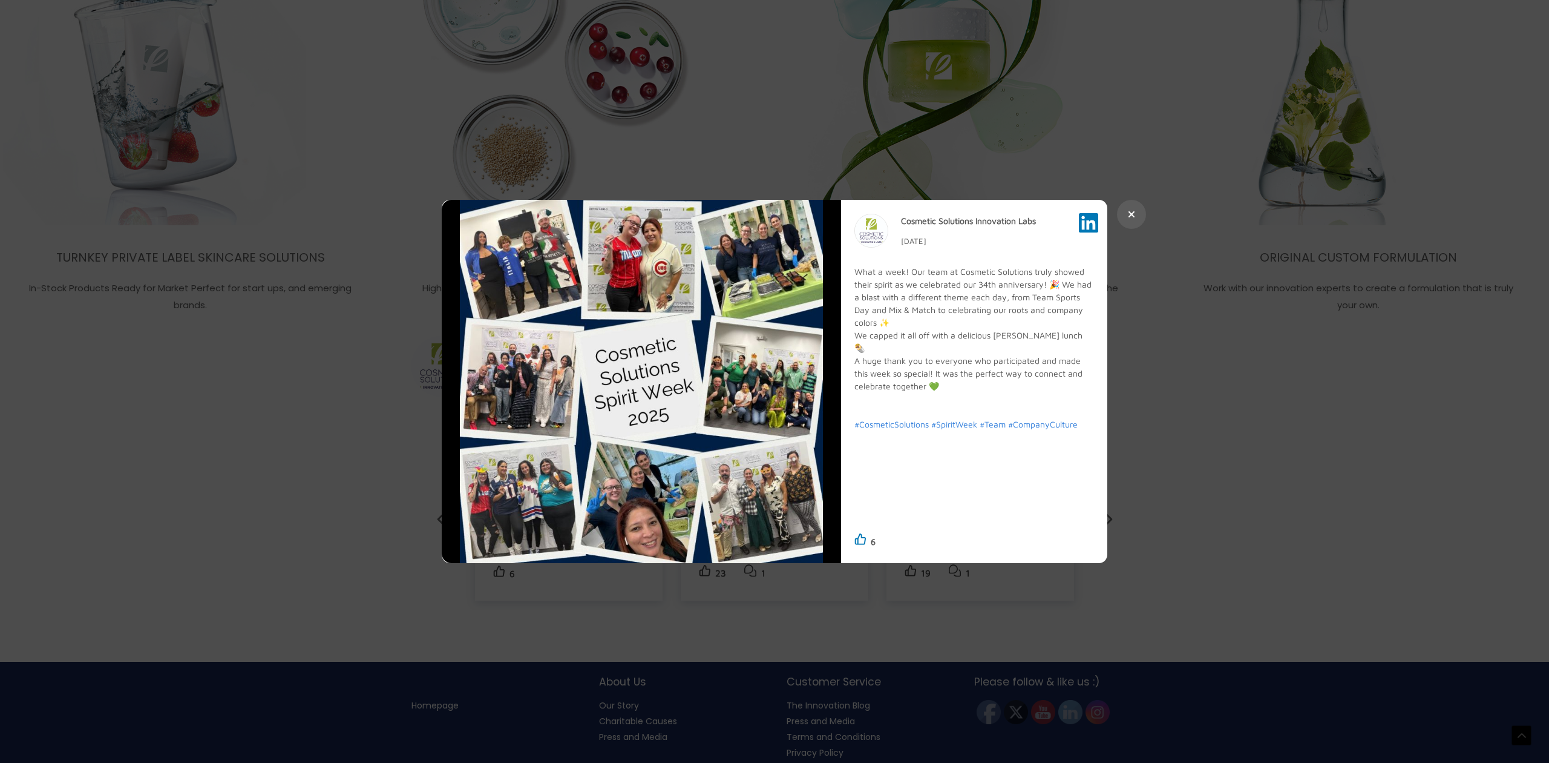
click at [369, 370] on div at bounding box center [774, 381] width 1549 height 763
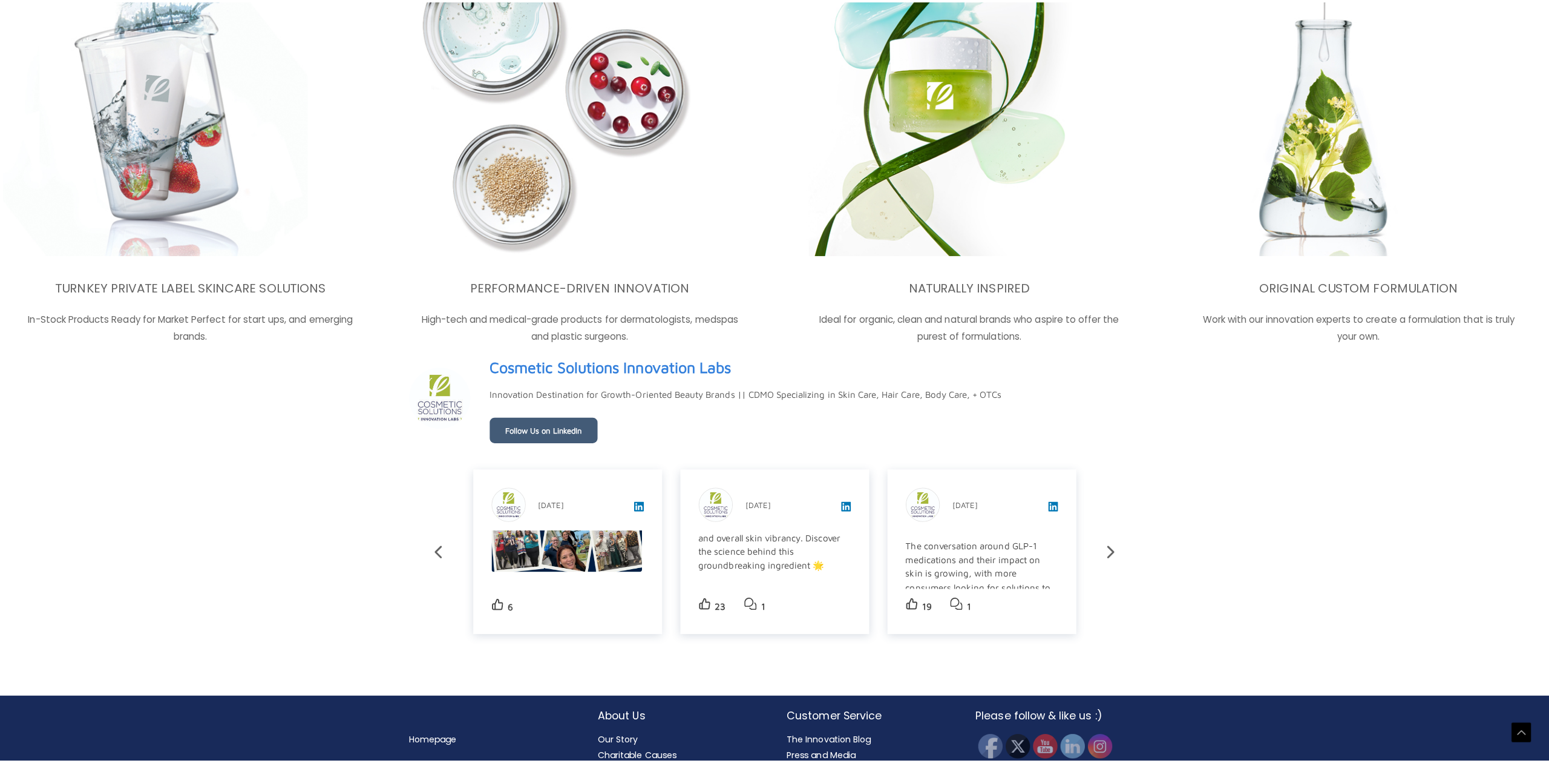
scroll to position [53, 0]
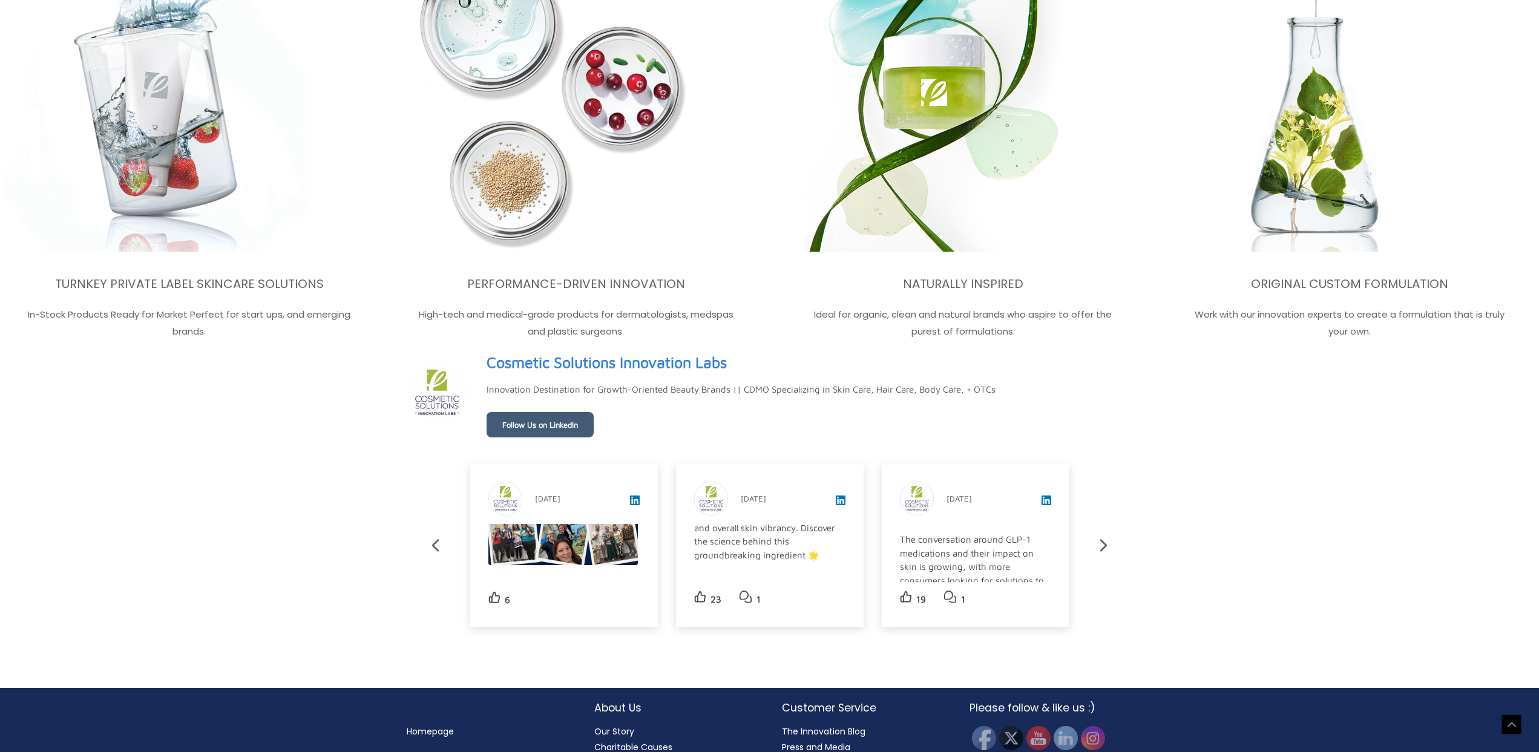
click at [798, 548] on div "Unlock the future of skincare 🚀 Exosomes are tiny but powerful, helping to supp…" at bounding box center [768, 549] width 149 height 136
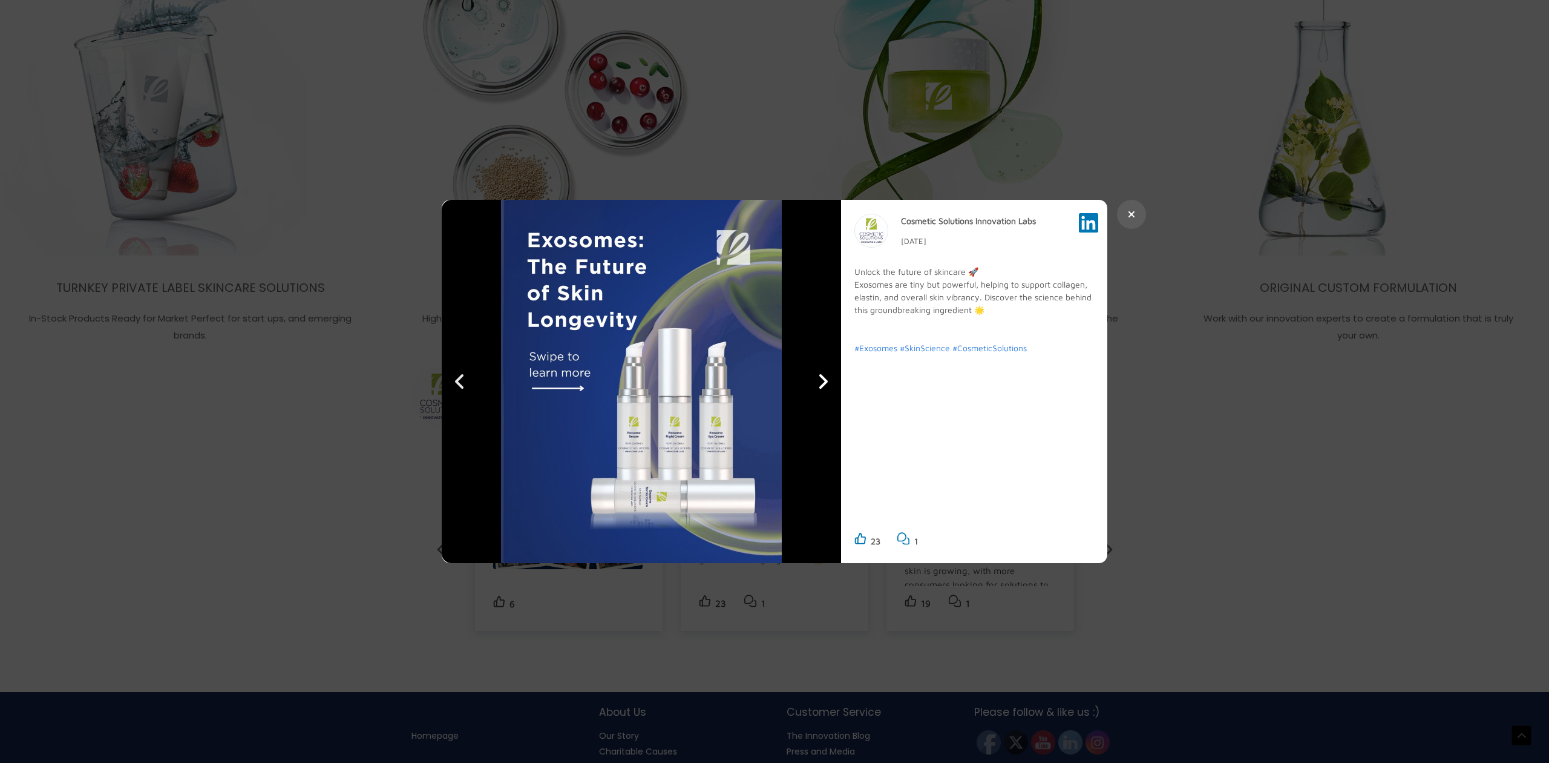
click at [822, 378] on icon at bounding box center [823, 381] width 8 height 15
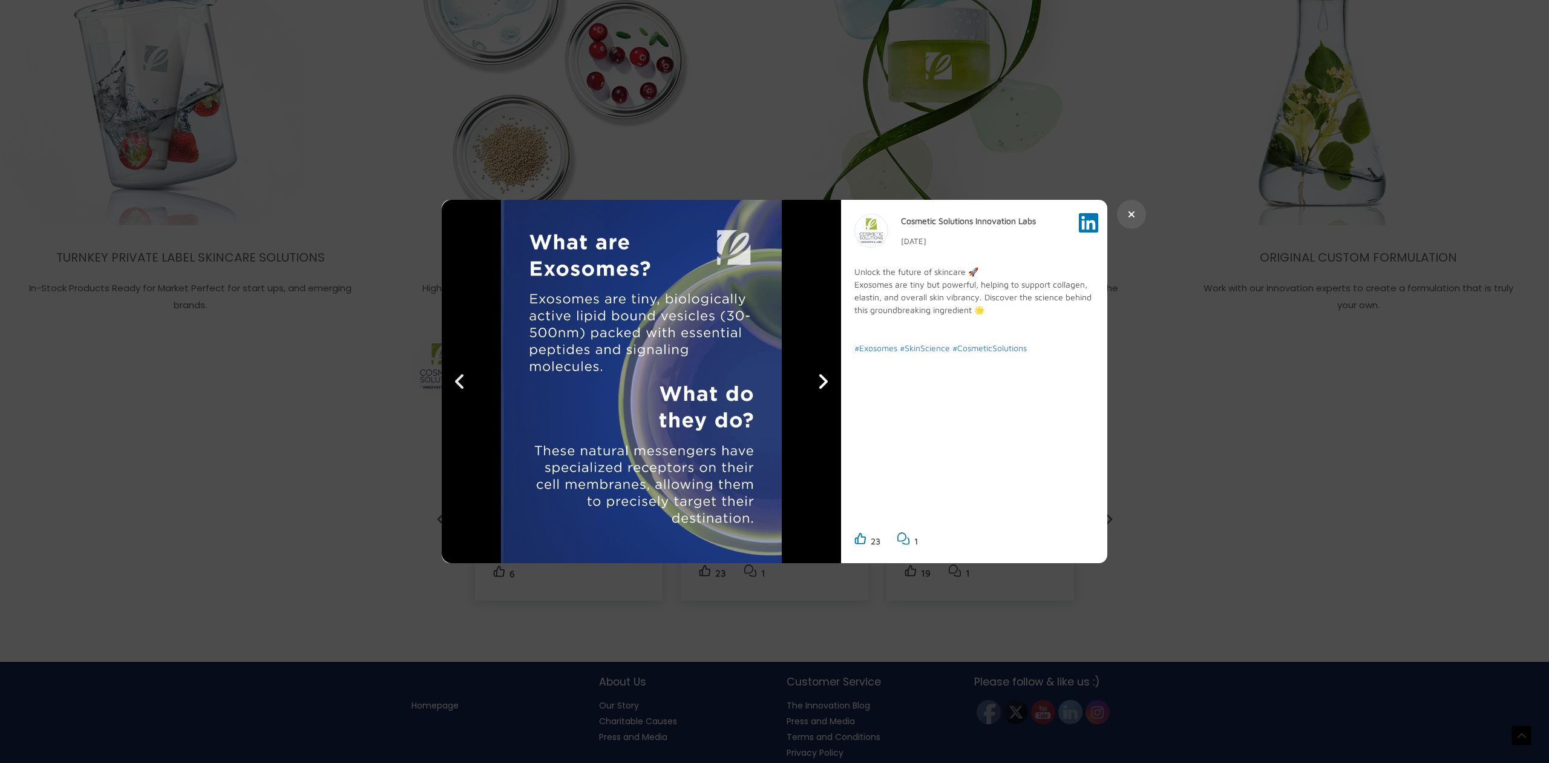
click at [822, 378] on icon at bounding box center [823, 381] width 8 height 15
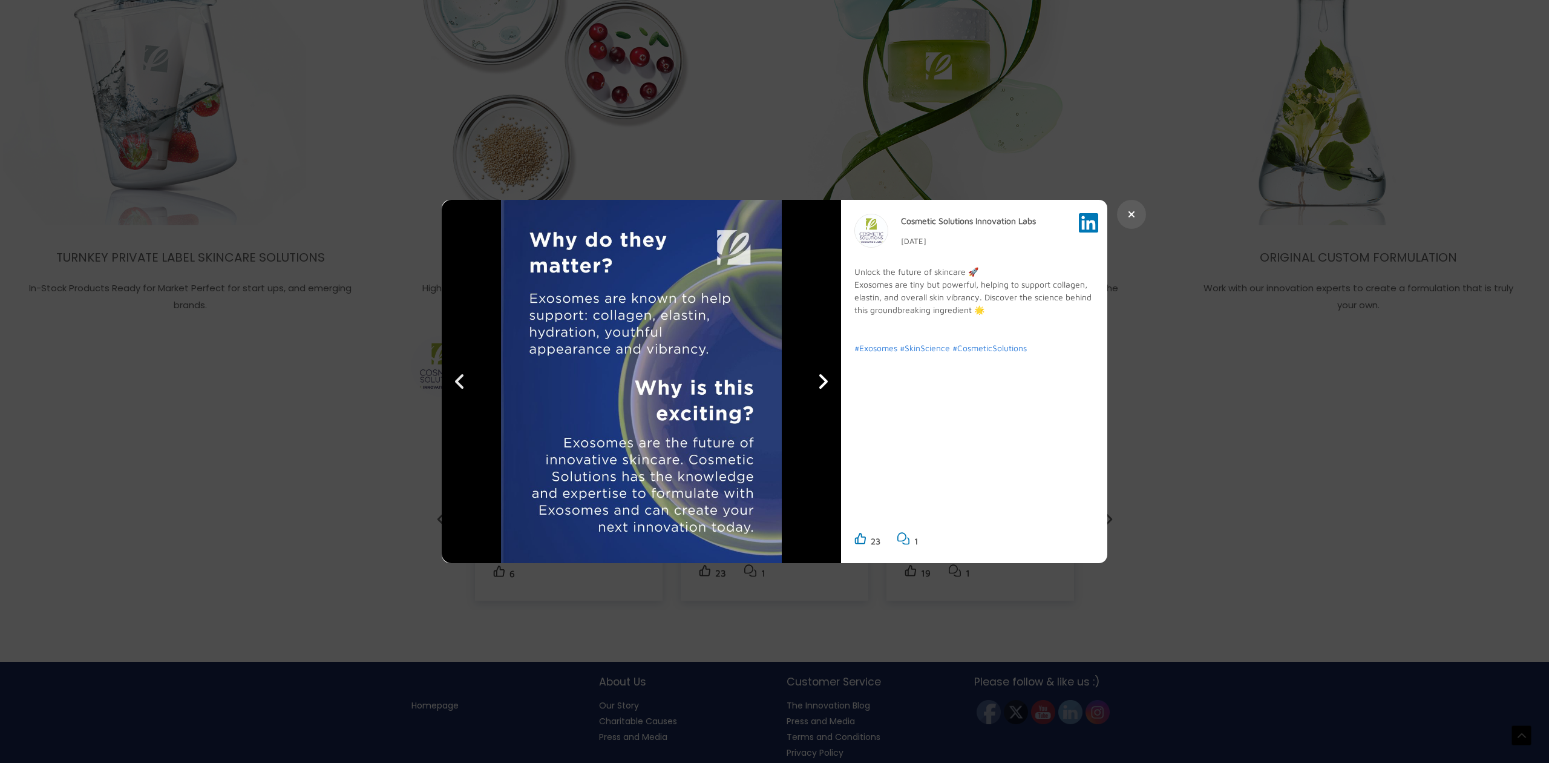
click at [822, 378] on icon at bounding box center [823, 381] width 8 height 15
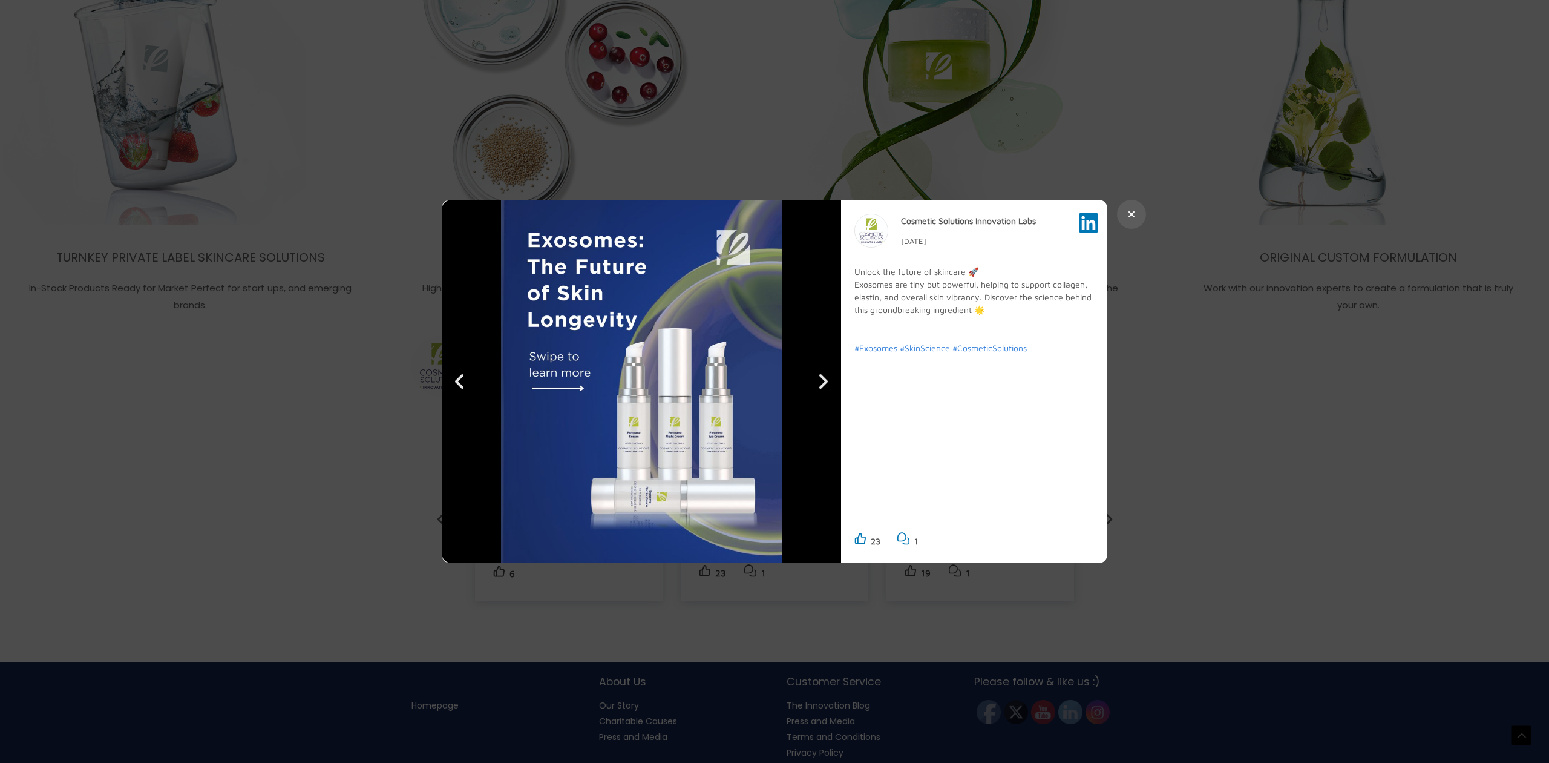
click at [222, 475] on div at bounding box center [774, 381] width 1549 height 763
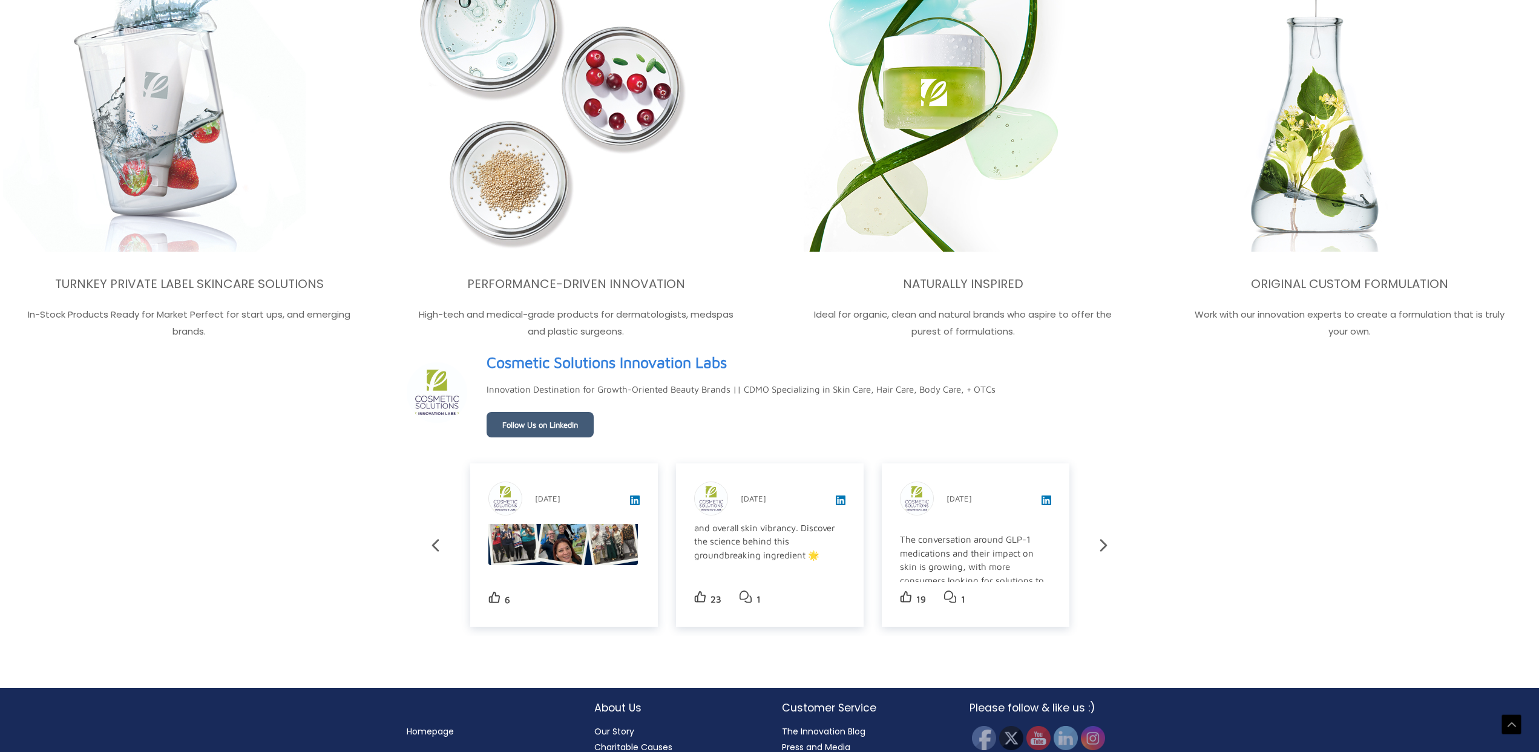
click at [1103, 549] on icon at bounding box center [1103, 545] width 21 height 21
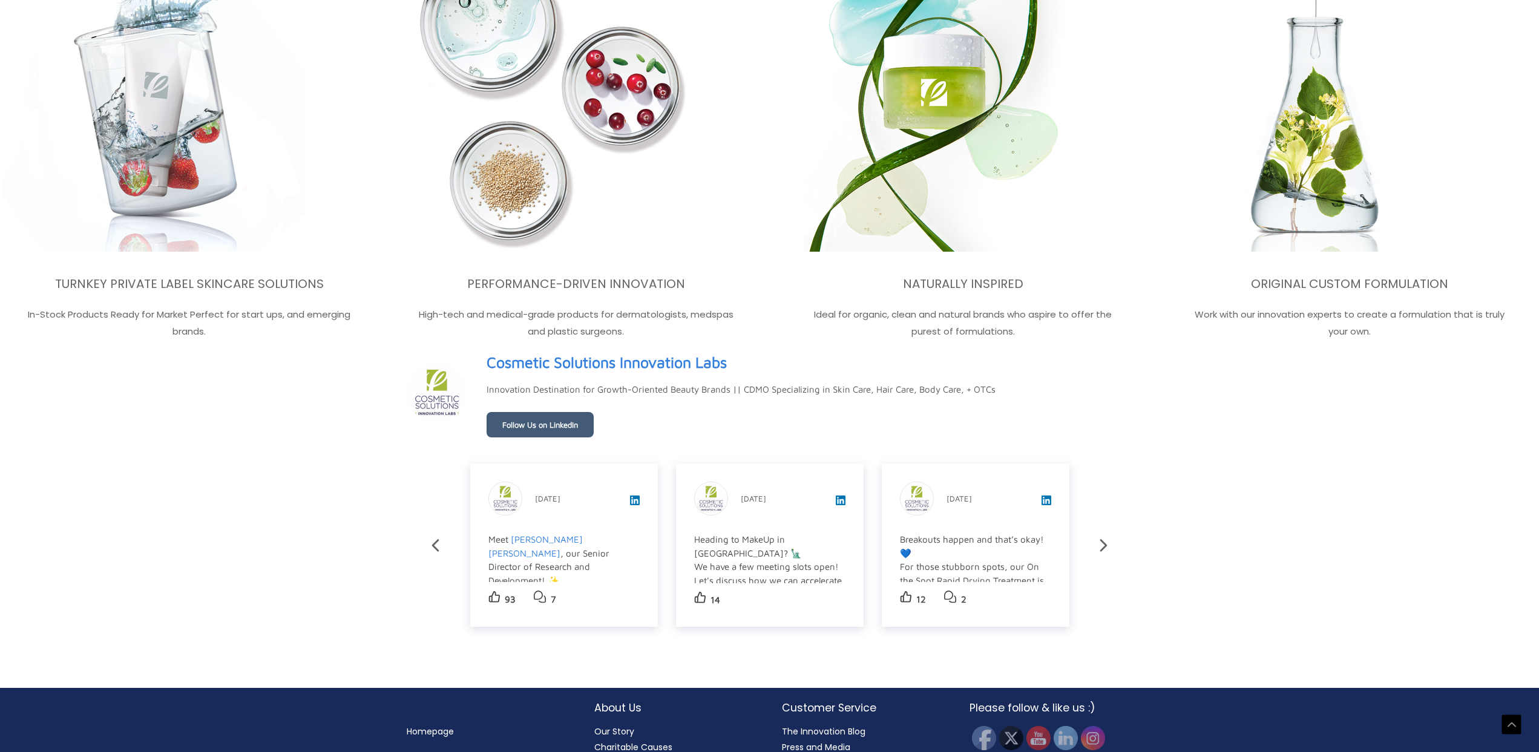
click at [1101, 549] on div "Cosmetic Solutions Innovation Labs [DATE] What a week! Our team at Cosmetic Sol…" at bounding box center [770, 546] width 726 height 182
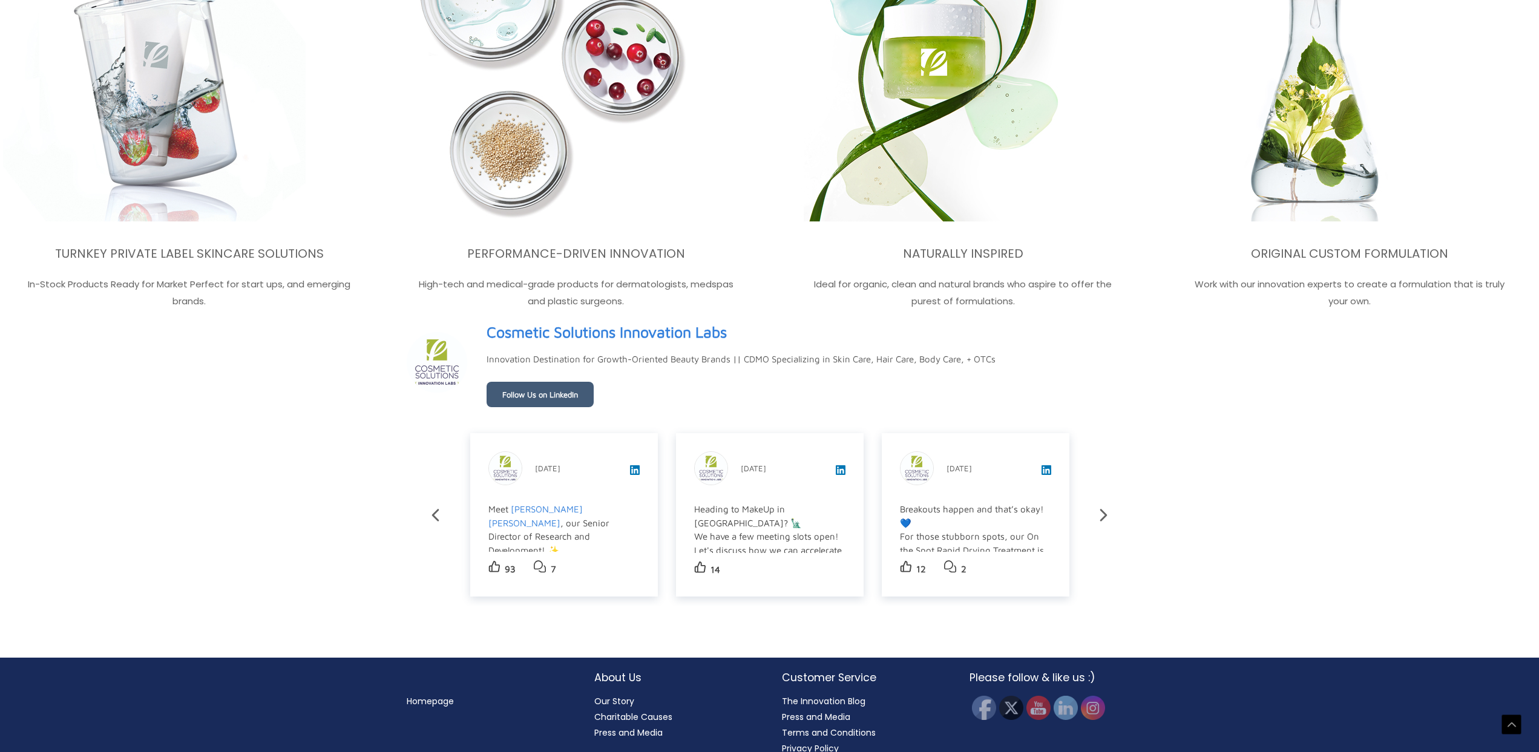
click at [1103, 521] on icon at bounding box center [1103, 515] width 7 height 12
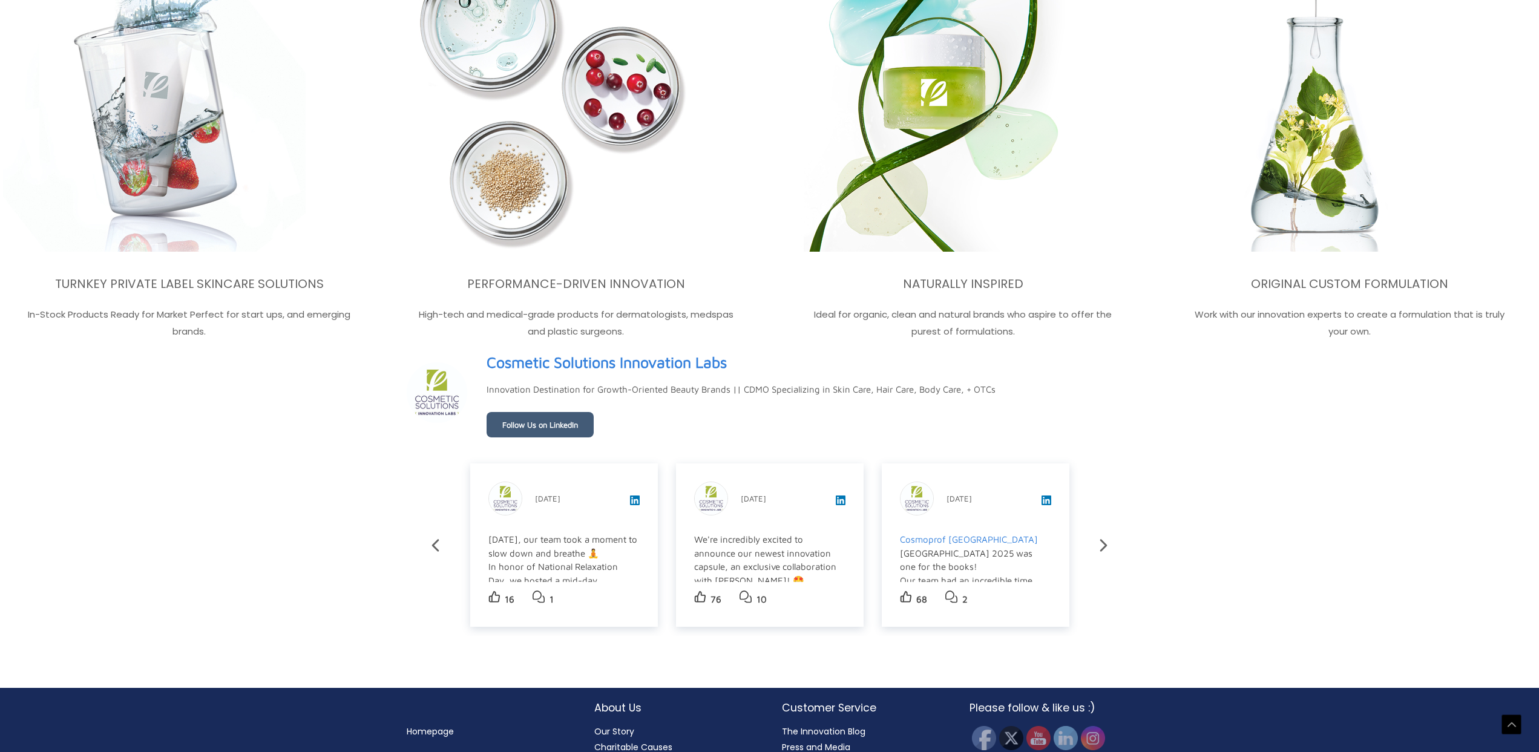
click at [596, 557] on div "[DATE], our team took a moment to slow down and breathe 🧘 In honor of National …" at bounding box center [562, 635] width 149 height 205
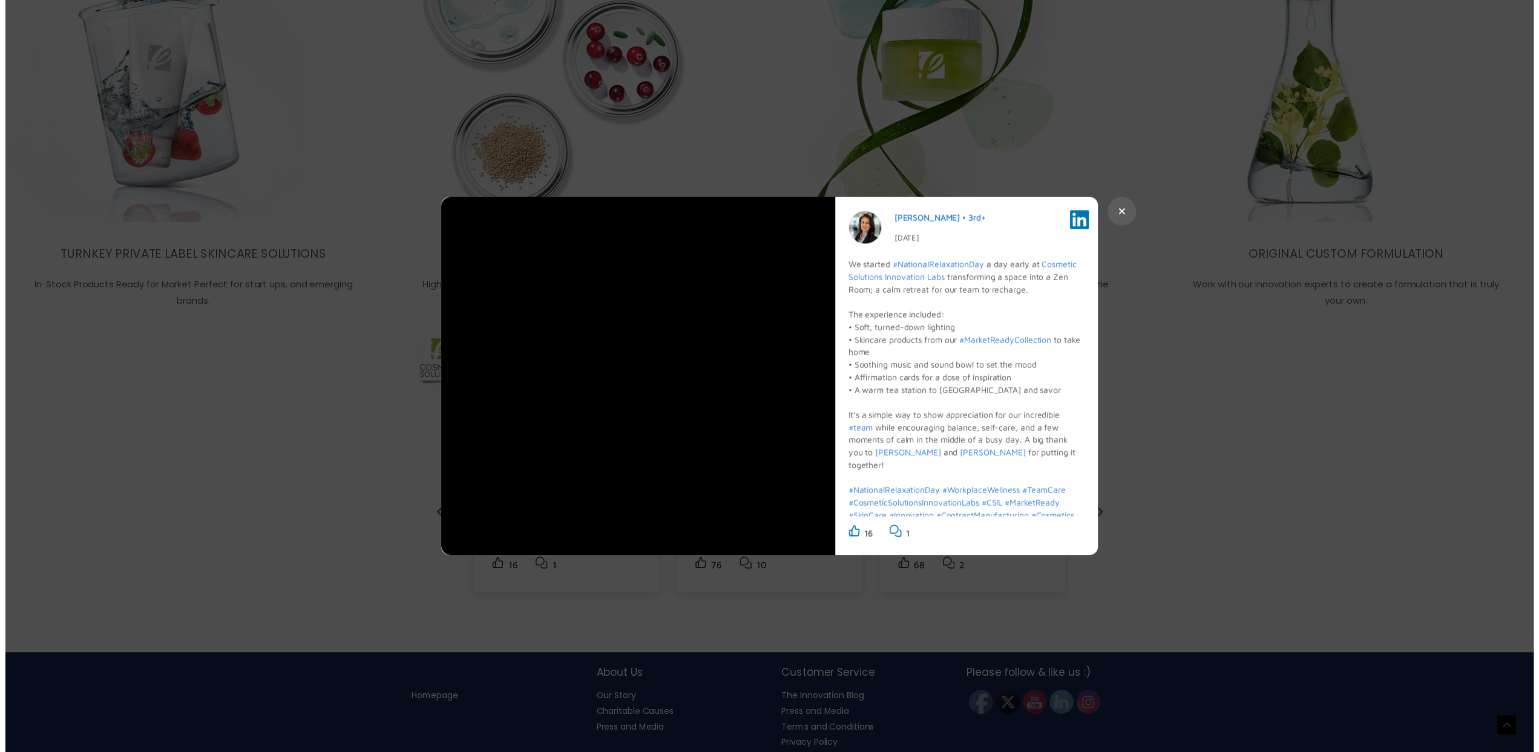
scroll to position [33, 0]
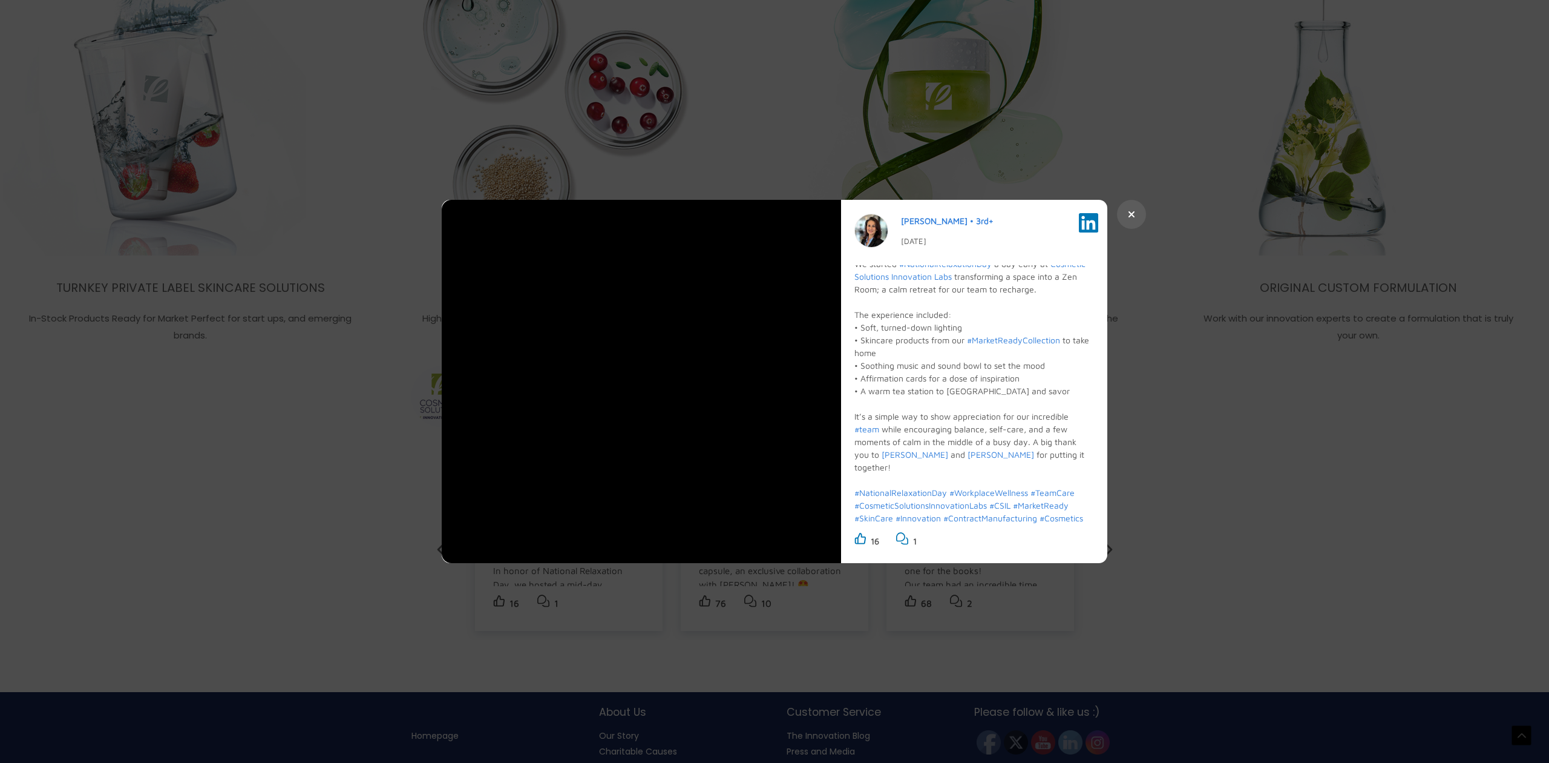
click at [1182, 430] on div at bounding box center [774, 381] width 1549 height 763
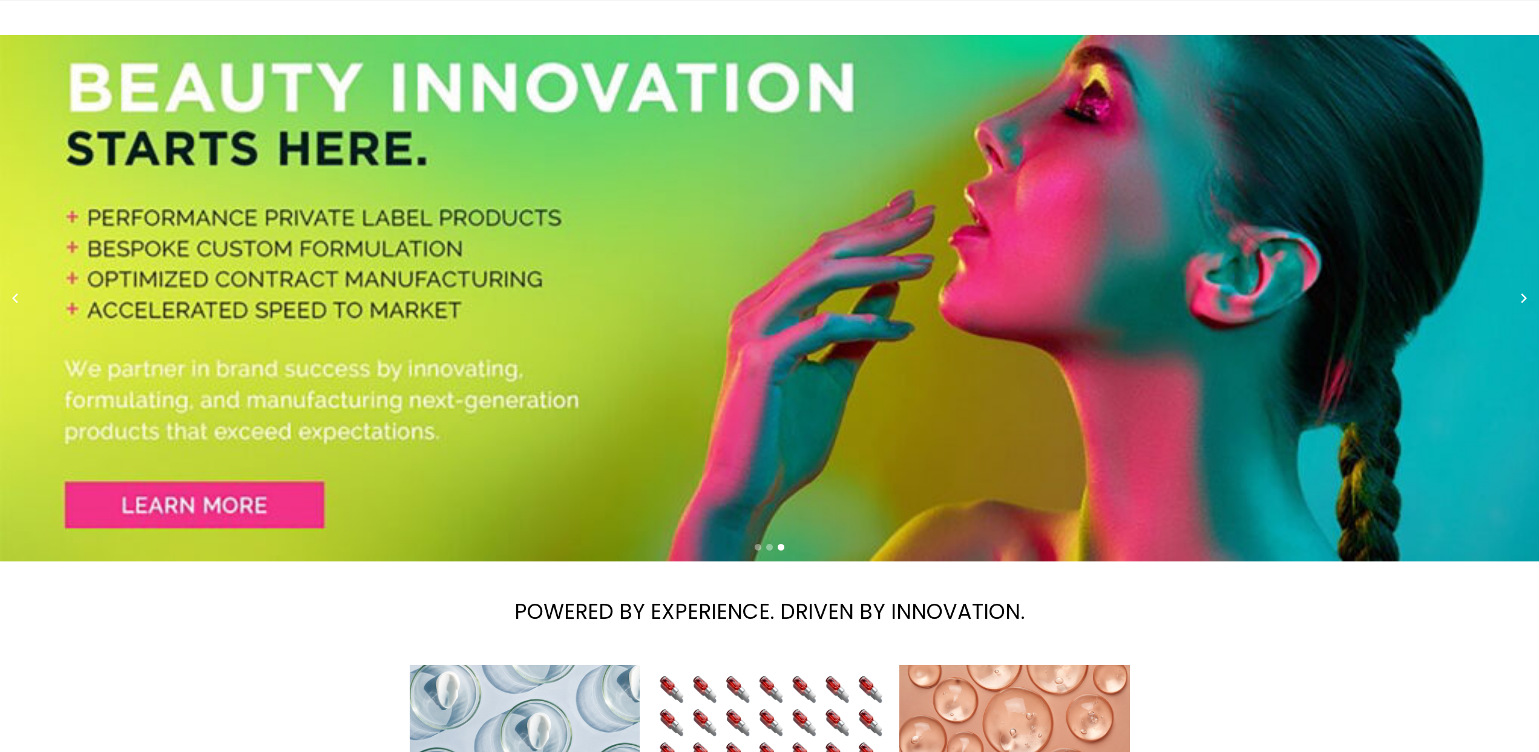
scroll to position [0, 0]
